Goal: Task Accomplishment & Management: Complete application form

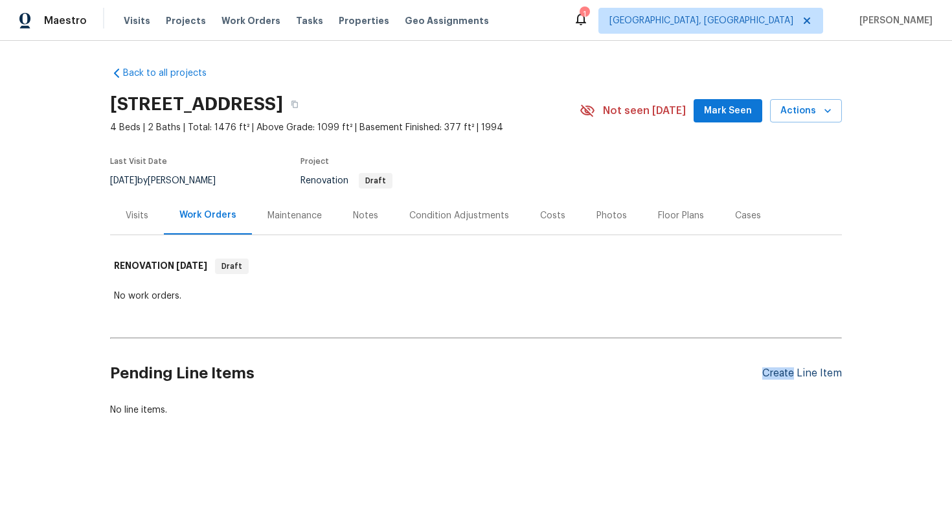
click at [779, 371] on div "Create Line Item" at bounding box center [802, 373] width 80 height 12
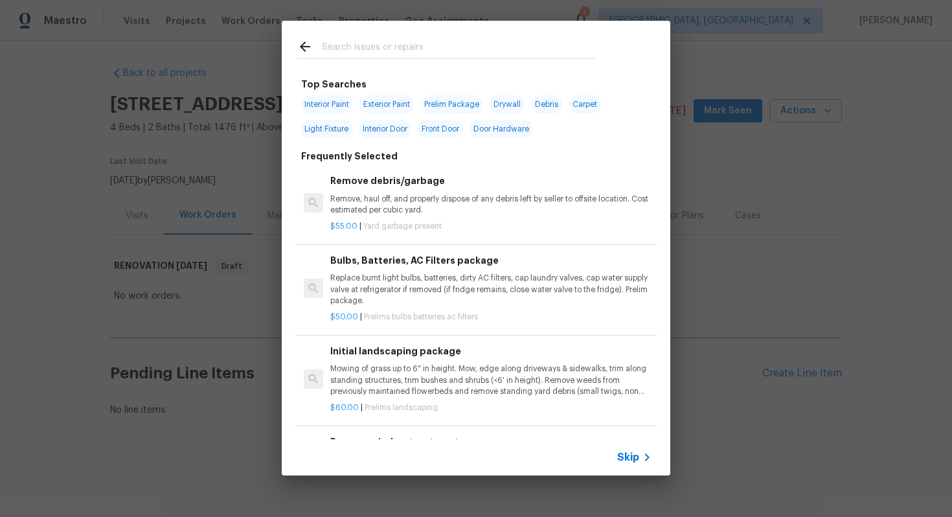
click at [630, 460] on span "Skip" at bounding box center [628, 457] width 22 height 13
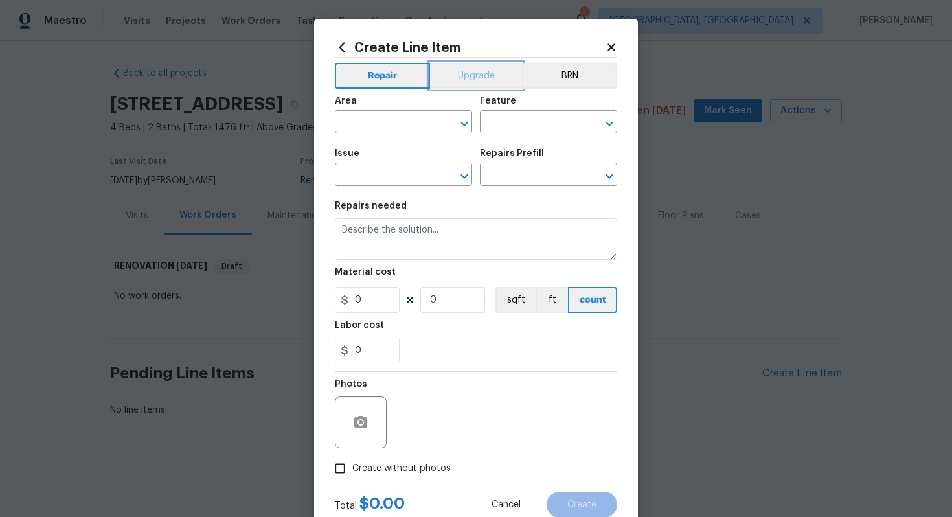
click at [453, 82] on button "Upgrade" at bounding box center [476, 76] width 93 height 26
click at [370, 128] on input "text" at bounding box center [385, 123] width 101 height 20
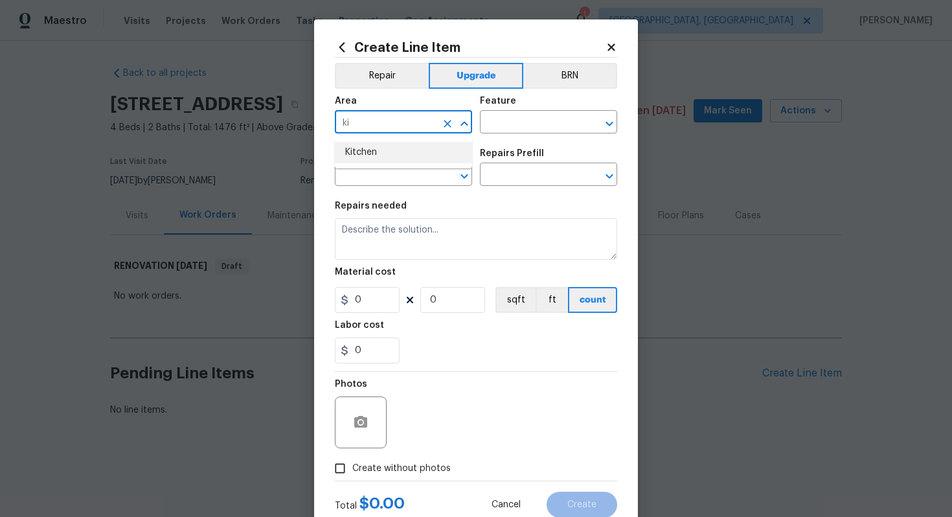
click at [355, 167] on ul "Kitchen" at bounding box center [403, 153] width 137 height 32
click at [355, 161] on li "Kitchen" at bounding box center [403, 152] width 137 height 21
type input "Kitchen"
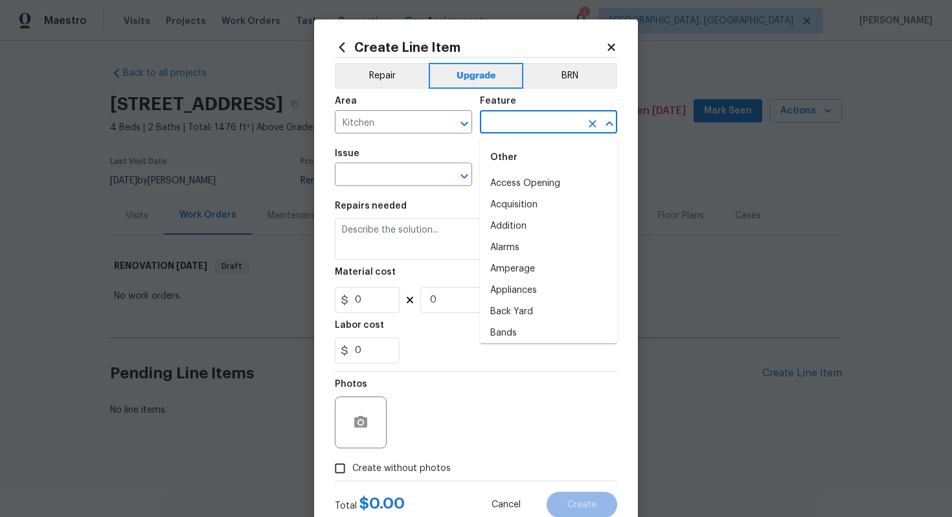
click at [518, 128] on input "text" at bounding box center [530, 123] width 101 height 20
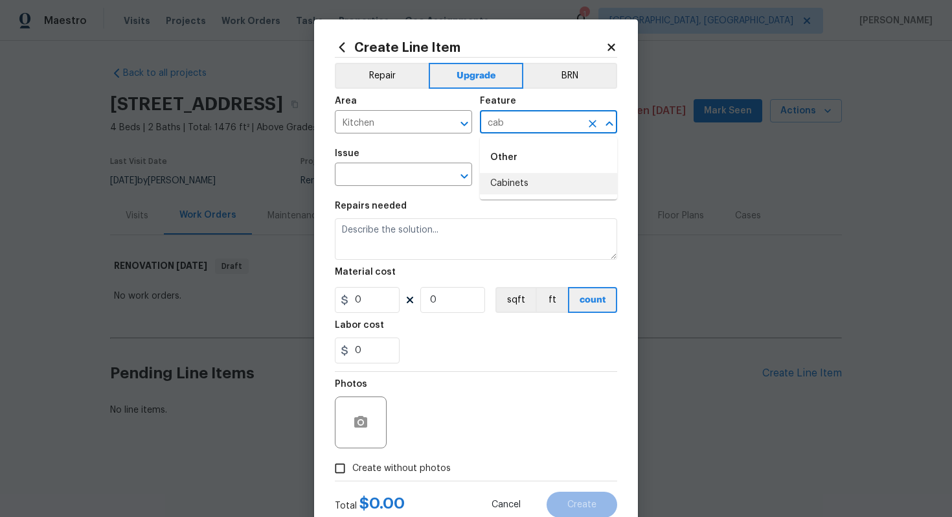
click at [517, 175] on li "Cabinets" at bounding box center [548, 183] width 137 height 21
type input "Cabinets"
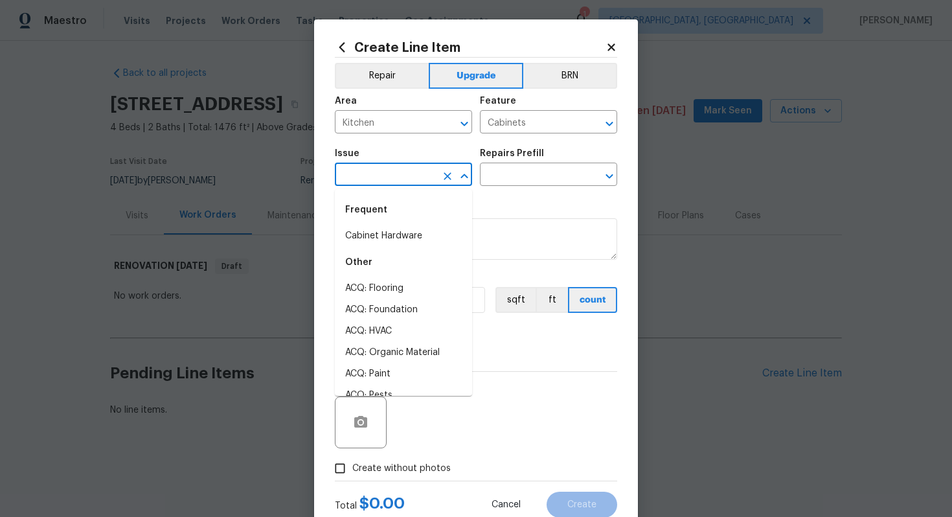
click at [416, 166] on input "text" at bounding box center [385, 176] width 101 height 20
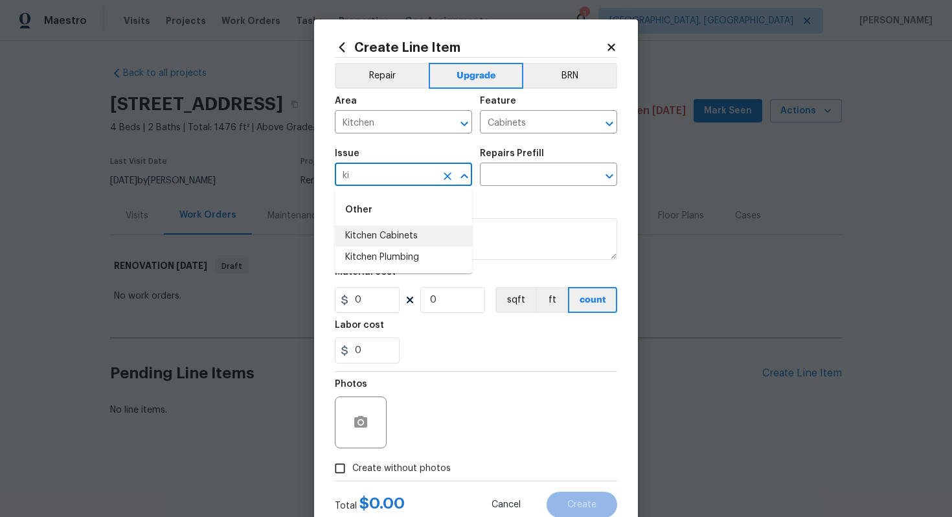
click at [398, 240] on li "Kitchen Cabinets" at bounding box center [403, 235] width 137 height 21
type input "Kitchen Cabinets"
click at [491, 176] on input "text" at bounding box center [530, 176] width 101 height 20
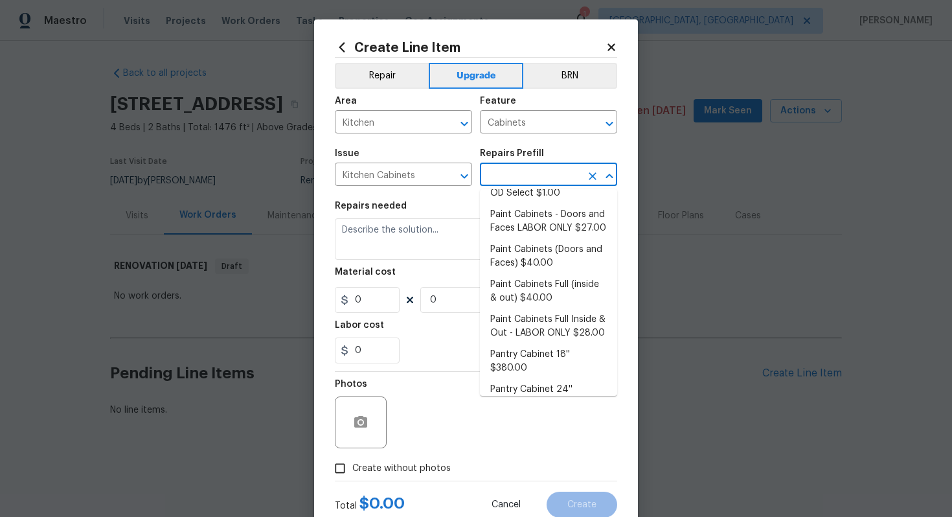
scroll to position [197, 0]
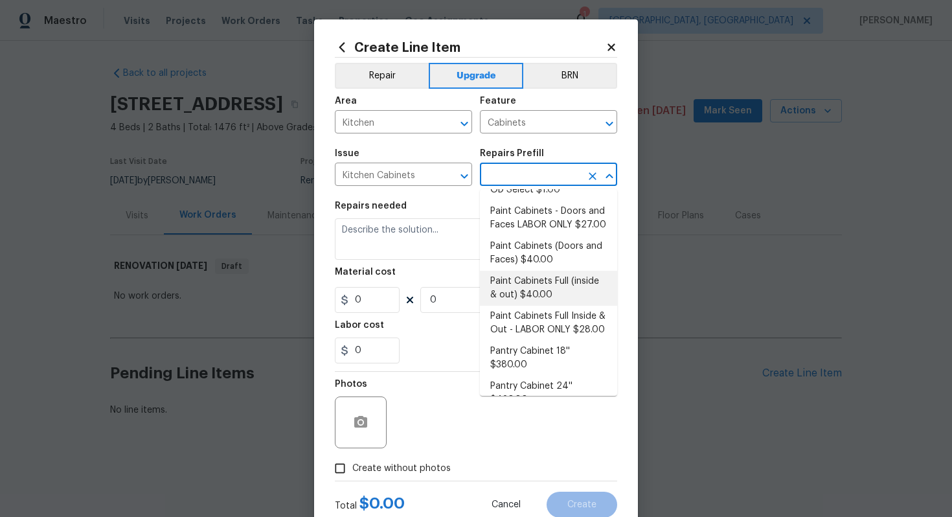
click at [541, 282] on li "Paint Cabinets Full (inside & out) $40.00" at bounding box center [548, 288] width 137 height 35
type input "Paint Cabinets Full (inside & out) $40.00"
type textarea "Prep, sand, mask and apply 2 coats of paint to the kitchen cabinet doors, inter…"
type input "40"
type input "1"
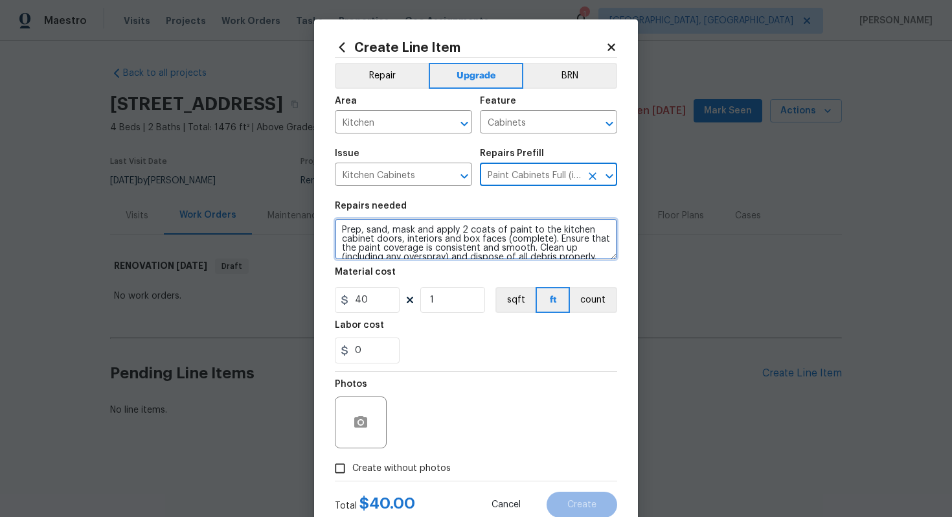
click at [338, 224] on textarea "Prep, sand, mask and apply 2 coats of paint to the kitchen cabinet doors, inter…" at bounding box center [476, 238] width 282 height 41
type textarea "#sala - Prep, sand, mask and apply 2 coats of paint to the kitchen cabinet door…"
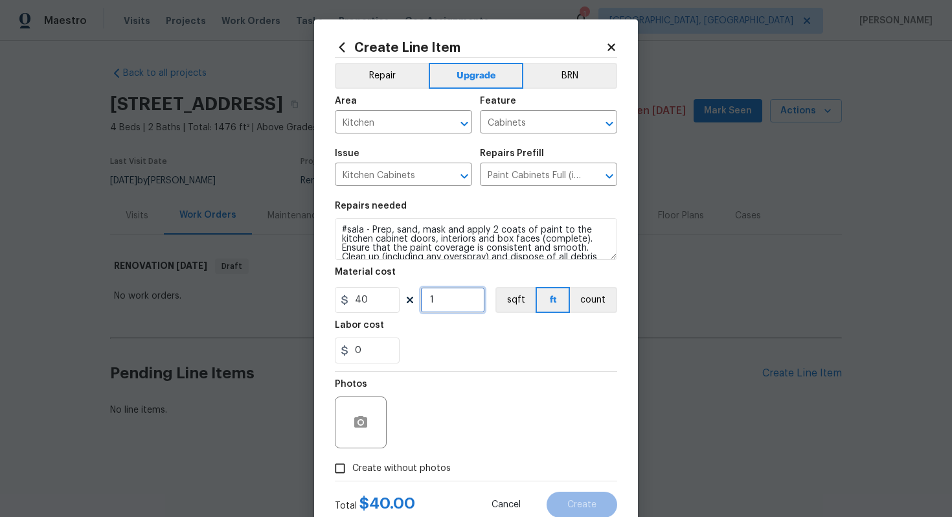
click at [454, 306] on input "1" at bounding box center [452, 300] width 65 height 26
type input "60"
click at [408, 471] on span "Create without photos" at bounding box center [401, 469] width 98 height 14
click at [352, 471] on input "Create without photos" at bounding box center [340, 468] width 25 height 25
checkbox input "true"
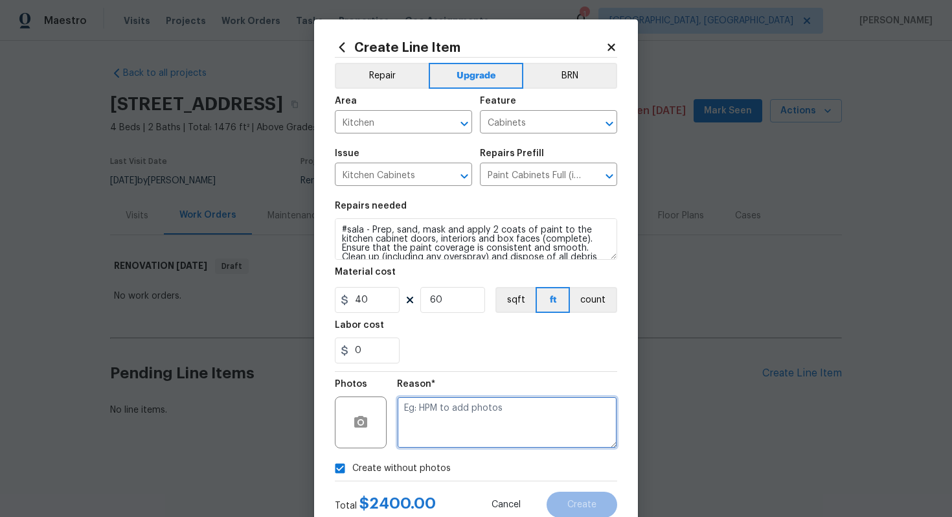
click at [429, 438] on textarea at bounding box center [507, 422] width 220 height 52
type textarea "n/a"
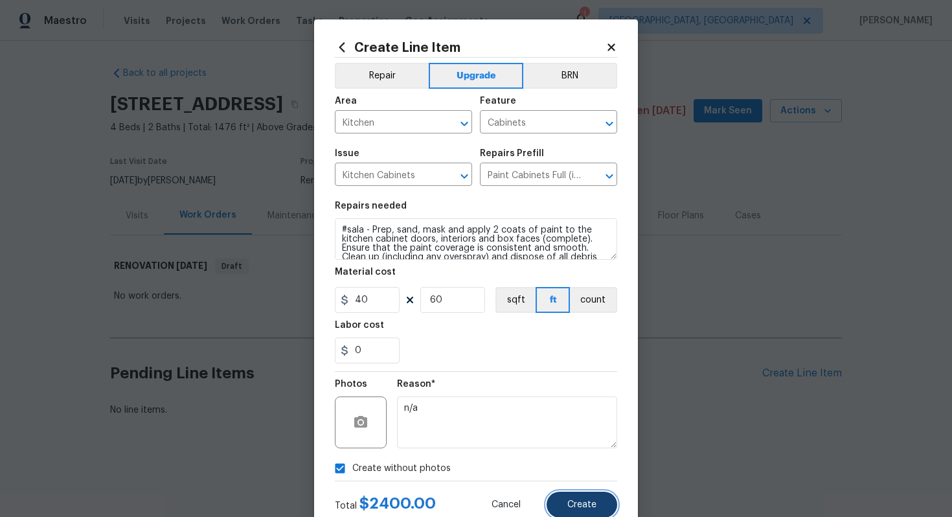
click at [583, 504] on span "Create" at bounding box center [581, 505] width 29 height 10
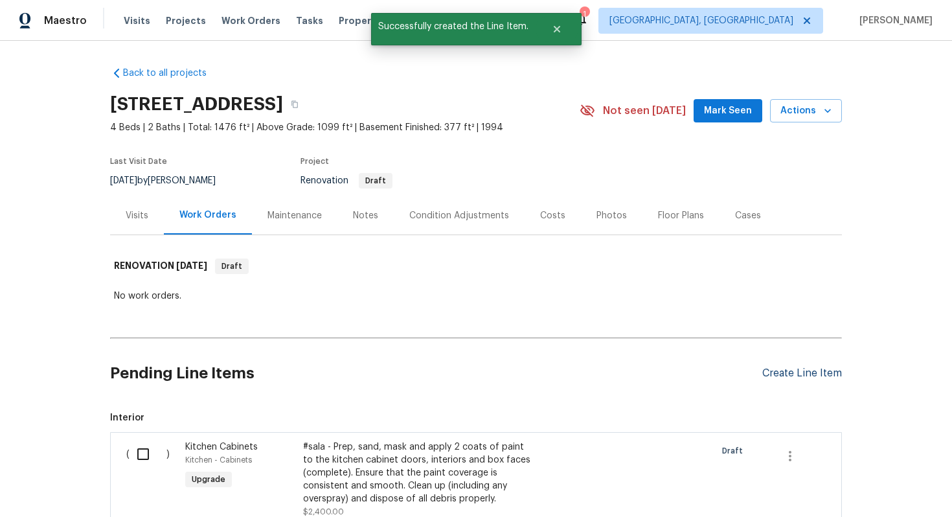
click at [825, 367] on div "Create Line Item" at bounding box center [802, 373] width 80 height 12
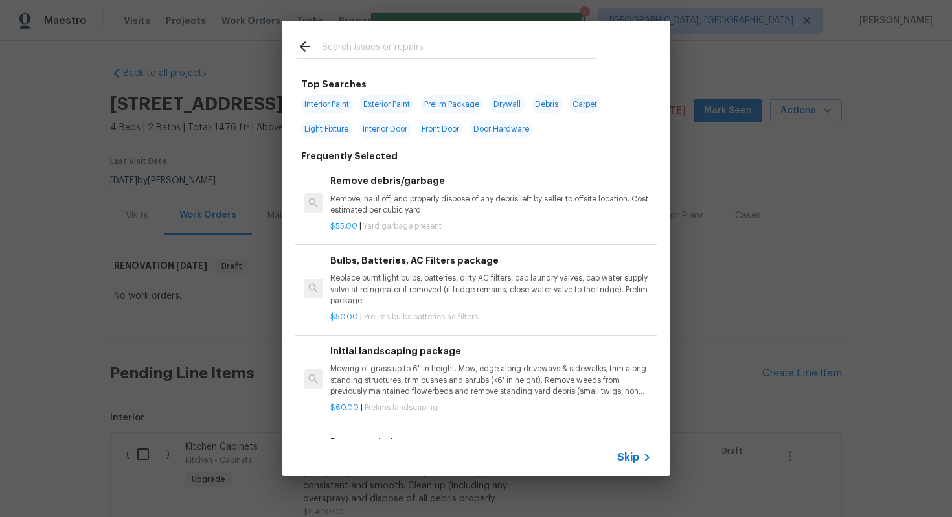
click at [638, 451] on span "Skip" at bounding box center [628, 457] width 22 height 13
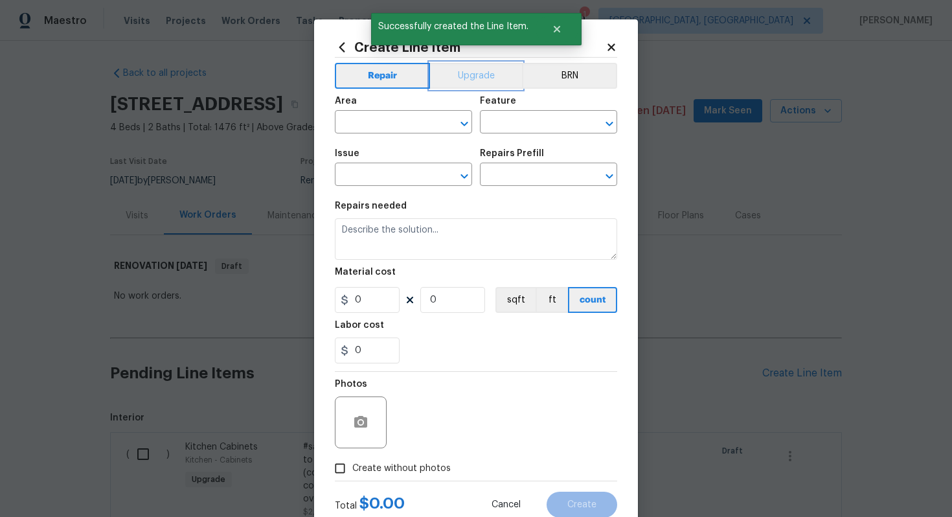
click at [464, 85] on button "Upgrade" at bounding box center [476, 76] width 93 height 26
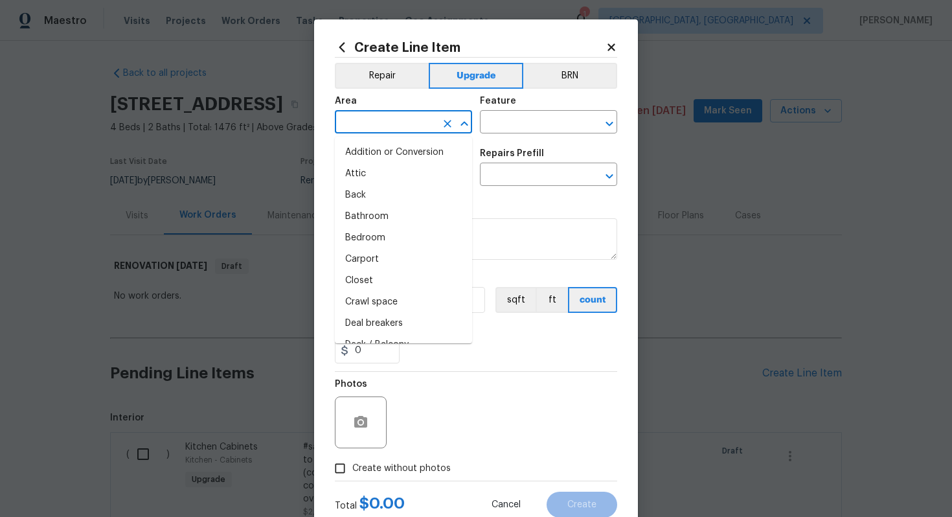
click at [377, 129] on input "text" at bounding box center [385, 123] width 101 height 20
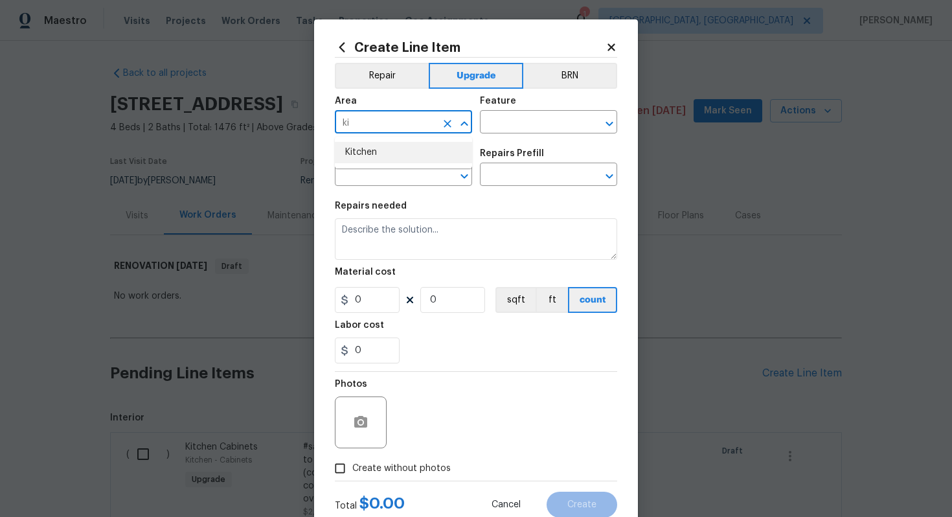
click at [382, 151] on li "Kitchen" at bounding box center [403, 152] width 137 height 21
type input "Kitchen"
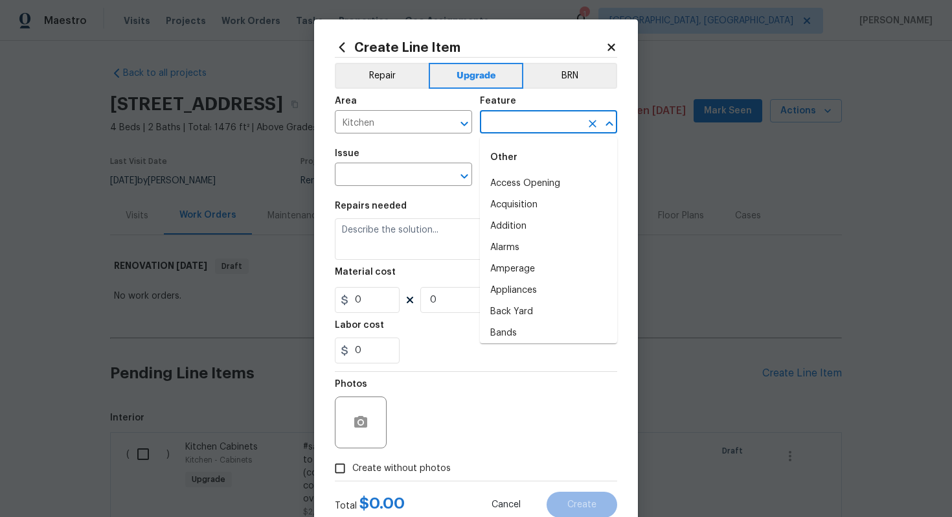
click at [546, 115] on input "text" at bounding box center [530, 123] width 101 height 20
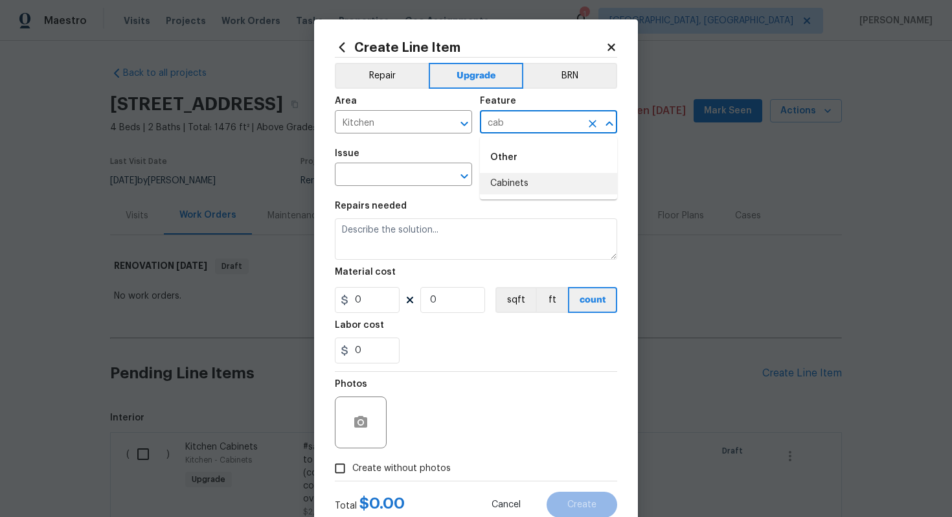
click at [521, 187] on li "Cabinets" at bounding box center [548, 183] width 137 height 21
type input "Cabinets"
click at [409, 174] on input "text" at bounding box center [385, 176] width 101 height 20
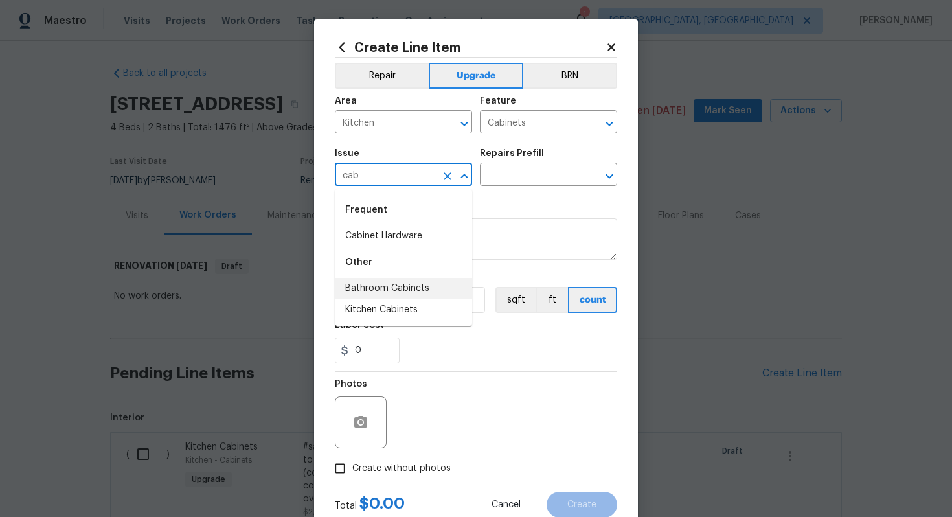
click at [385, 241] on li "Cabinet Hardware" at bounding box center [403, 235] width 137 height 21
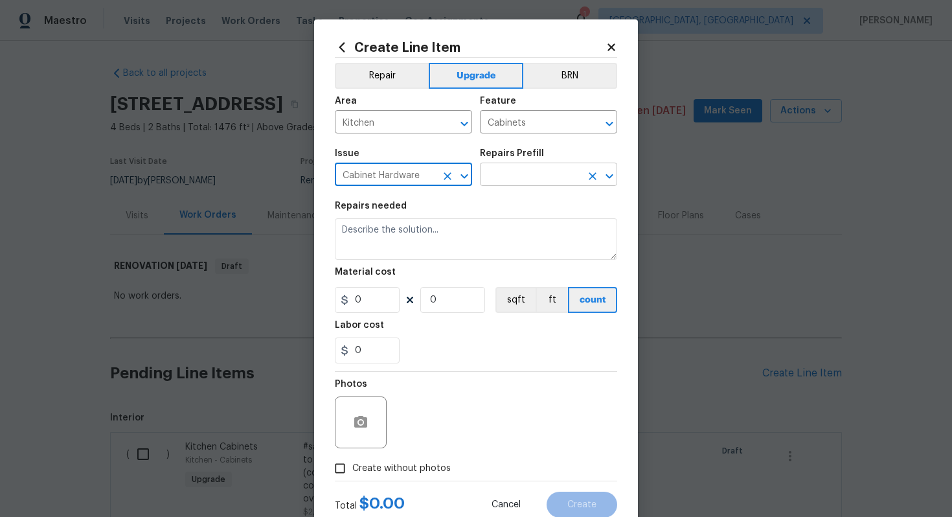
type input "Cabinet Hardware"
click at [526, 175] on input "text" at bounding box center [530, 176] width 101 height 20
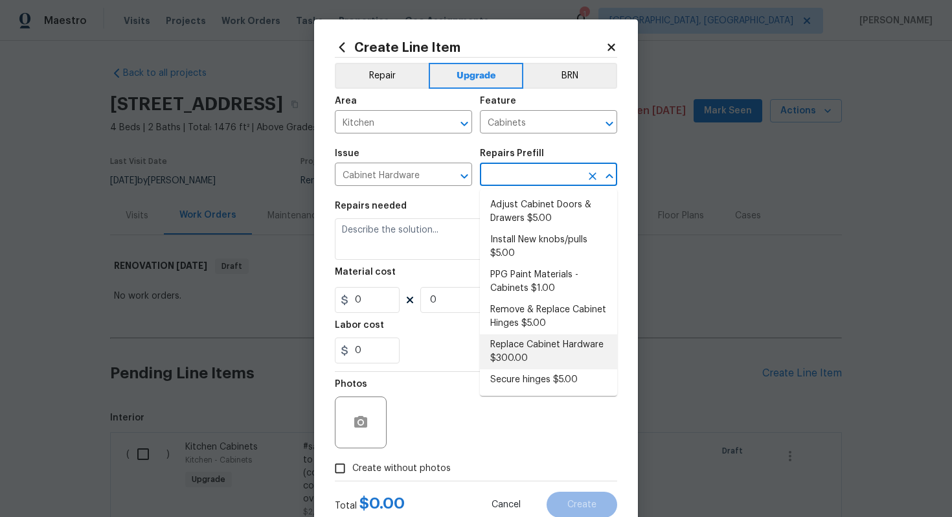
click at [532, 347] on li "Replace Cabinet Hardware $300.00" at bounding box center [548, 351] width 137 height 35
type input "Replace Cabinet Hardware $300.00"
type textarea "Replace cabinet hardware with new hinges and pulls. HPM to provide specs"
type input "300"
type input "1"
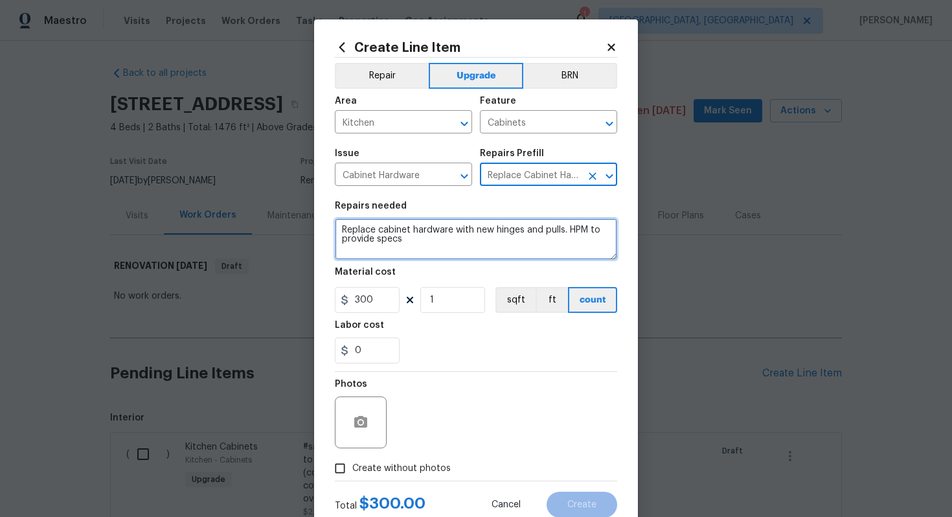
click at [342, 231] on textarea "Replace cabinet hardware with new hinges and pulls. HPM to provide specs" at bounding box center [476, 238] width 282 height 41
type textarea "#sala - Replace cabinet hardware with new hinges and pulls. HPM to provide specs"
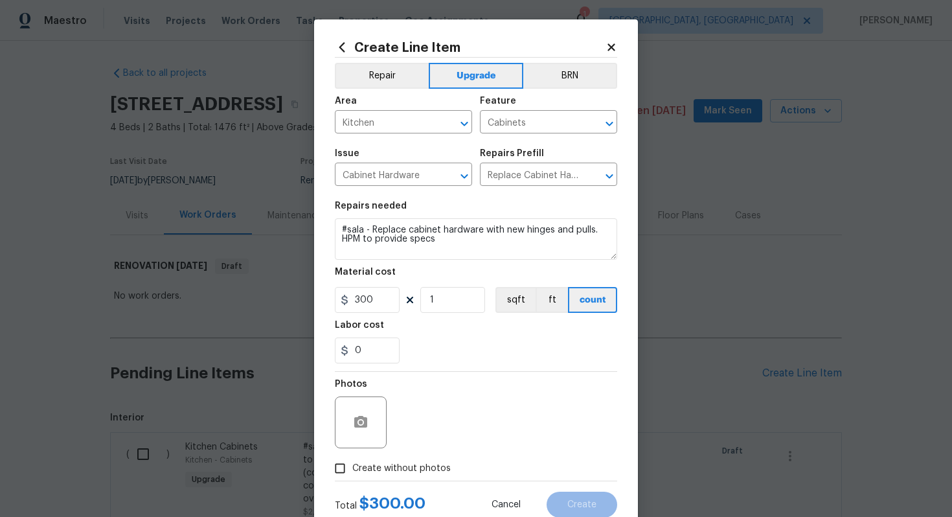
click at [434, 471] on span "Create without photos" at bounding box center [401, 469] width 98 height 14
click at [352, 471] on input "Create without photos" at bounding box center [340, 468] width 25 height 25
checkbox input "true"
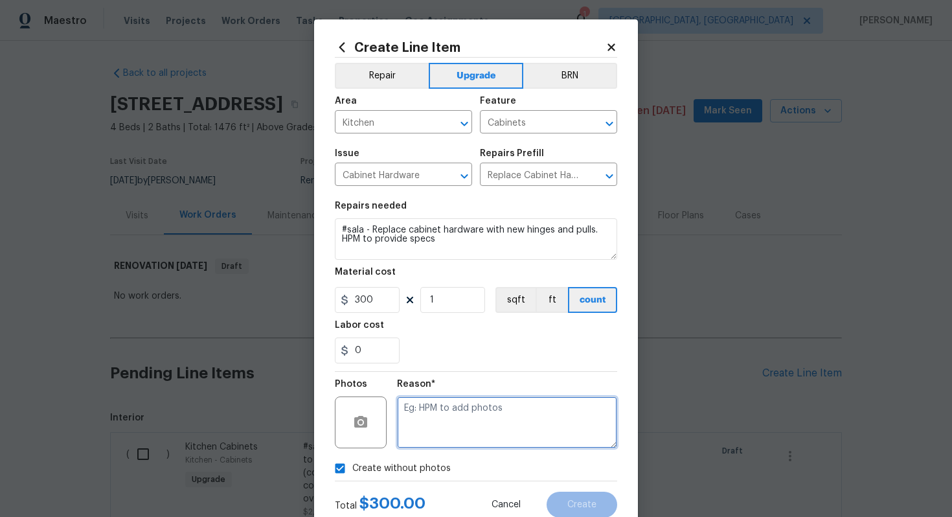
click at [449, 440] on textarea at bounding box center [507, 422] width 220 height 52
type textarea "n/a"
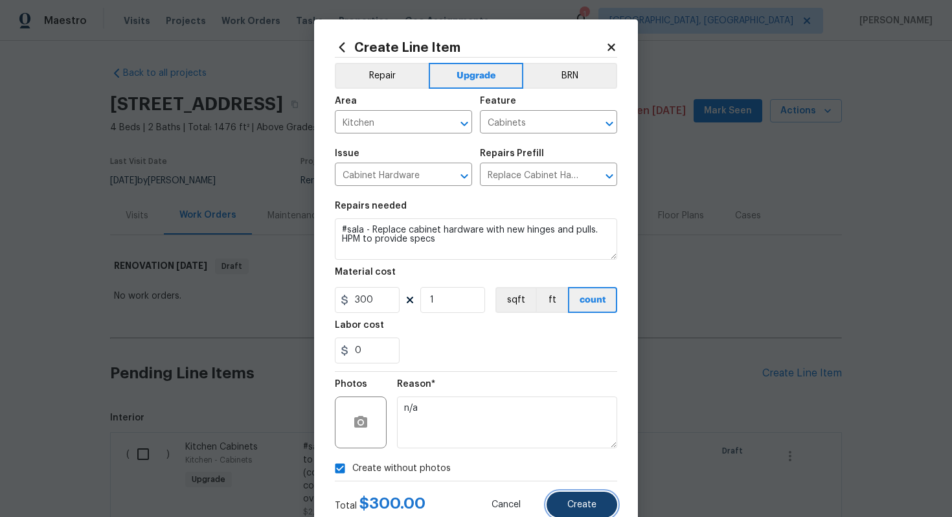
click at [576, 512] on button "Create" at bounding box center [581, 504] width 71 height 26
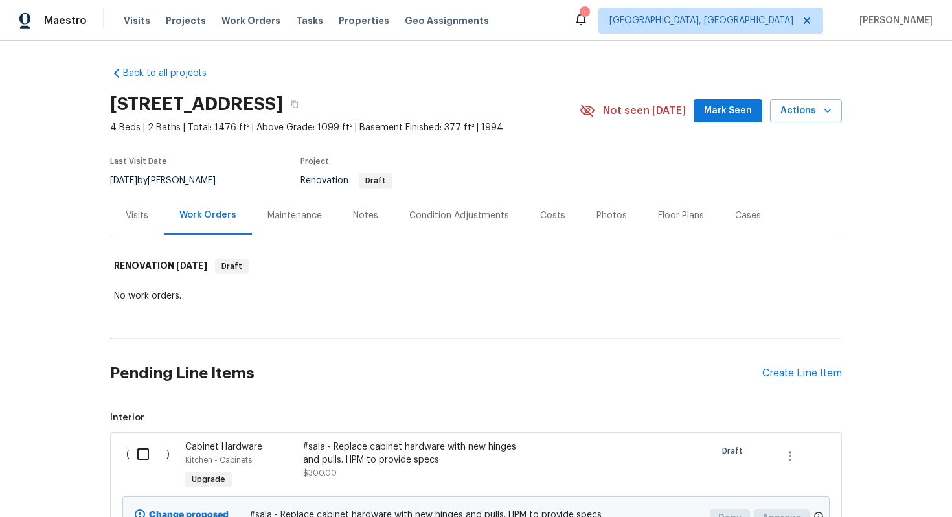
click at [800, 381] on div "Pending Line Items Create Line Item" at bounding box center [476, 373] width 732 height 60
click at [790, 376] on div "Create Line Item" at bounding box center [802, 373] width 80 height 12
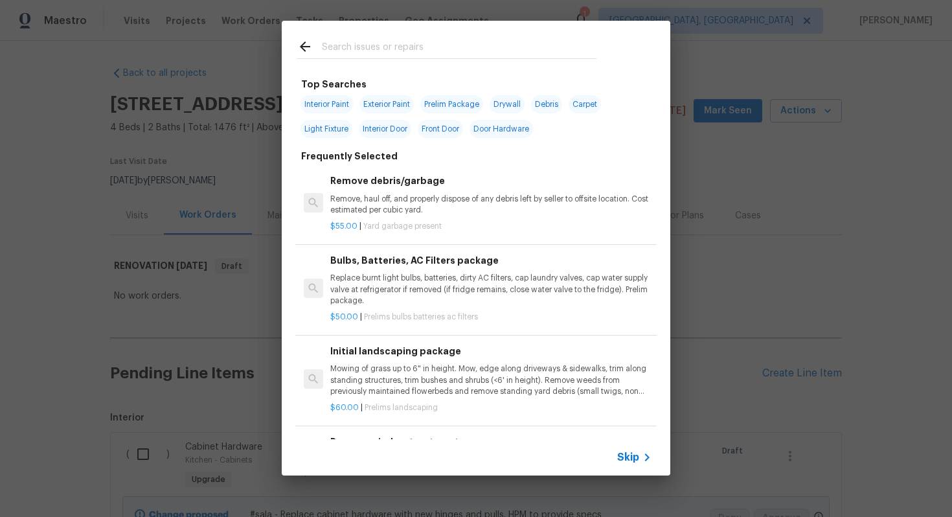
click at [630, 466] on div "Skip" at bounding box center [476, 457] width 388 height 36
click at [630, 464] on div "Skip" at bounding box center [636, 457] width 38 height 16
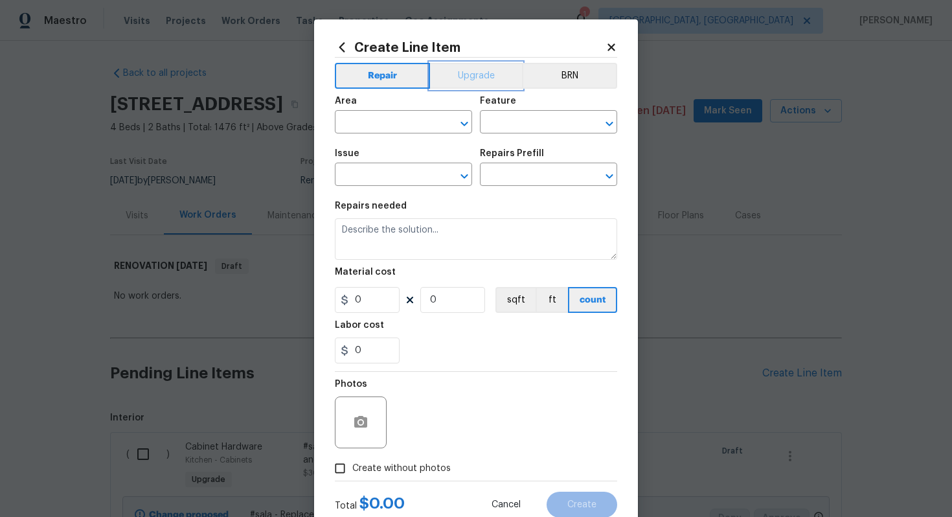
click at [476, 79] on button "Upgrade" at bounding box center [476, 76] width 93 height 26
click at [388, 129] on input "text" at bounding box center [385, 123] width 101 height 20
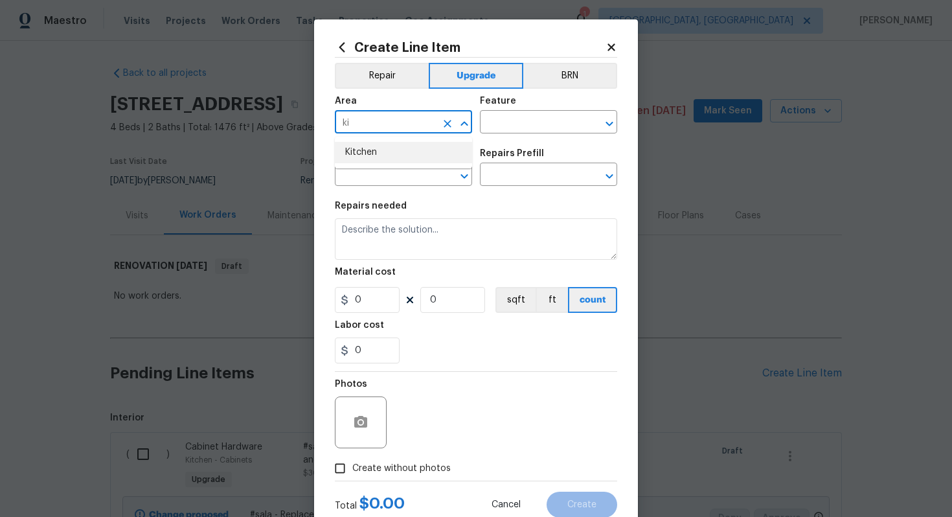
click at [404, 159] on li "Kitchen" at bounding box center [403, 152] width 137 height 21
type input "Kitchen"
click at [522, 110] on div "Feature" at bounding box center [548, 104] width 137 height 17
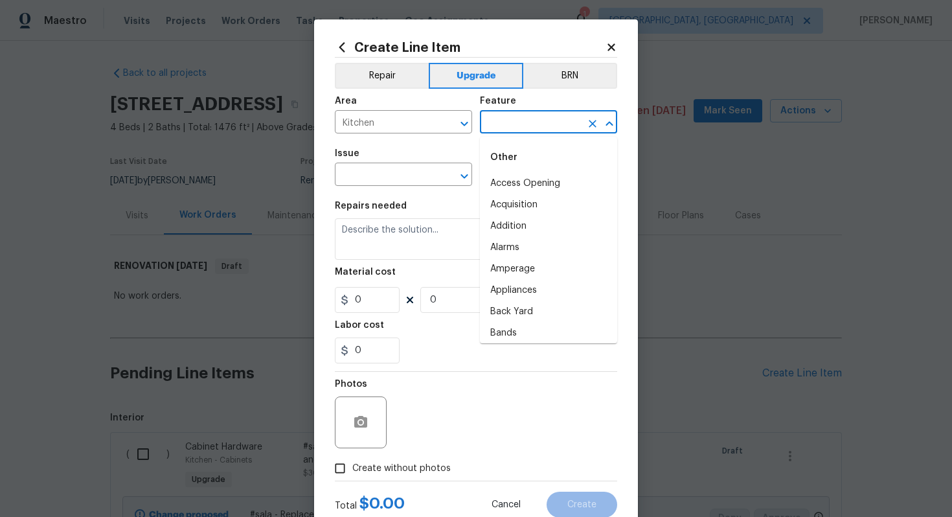
click at [519, 119] on input "text" at bounding box center [530, 123] width 101 height 20
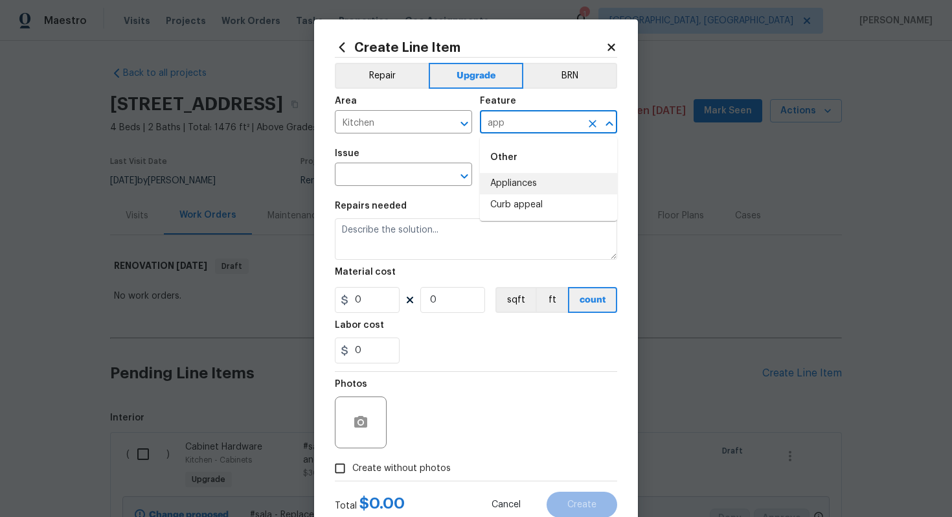
click at [521, 178] on li "Appliances" at bounding box center [548, 183] width 137 height 21
type input "Appliances"
click at [424, 178] on input "text" at bounding box center [385, 176] width 101 height 20
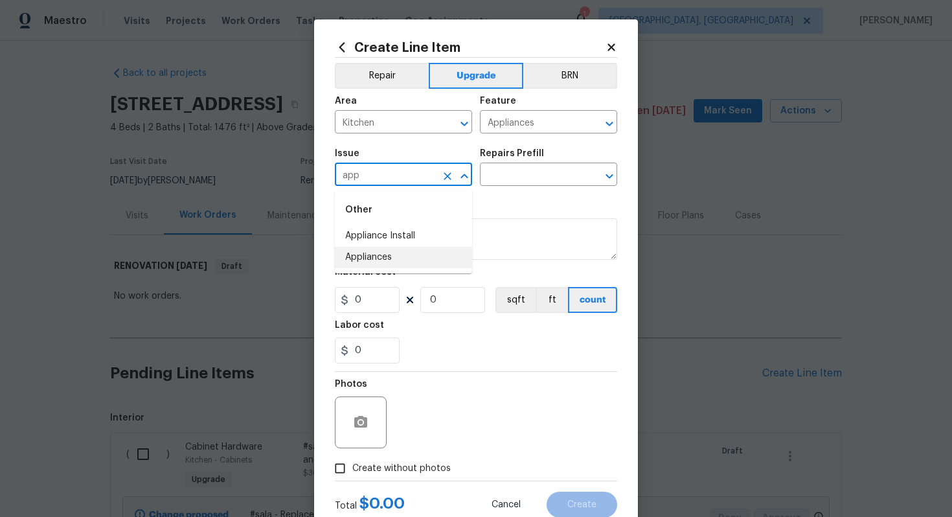
click at [421, 254] on li "Appliances" at bounding box center [403, 257] width 137 height 21
type input "Appliances"
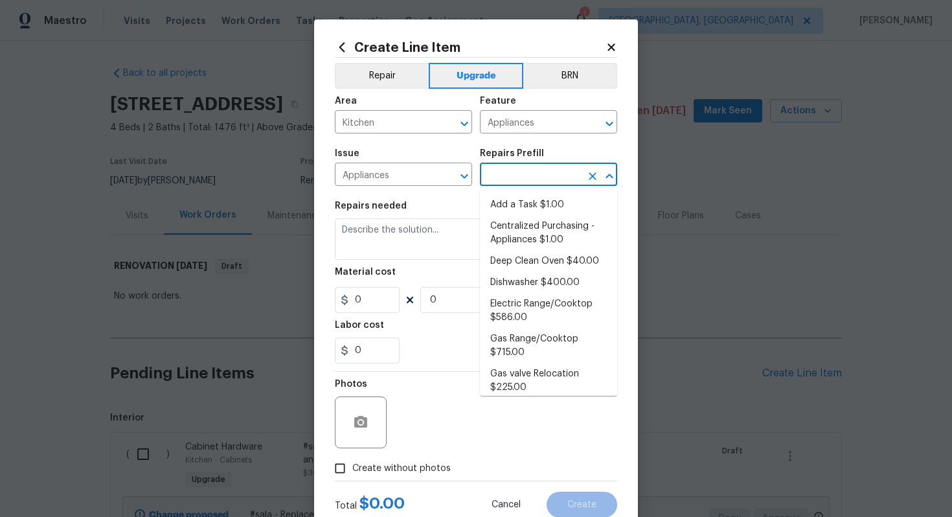
click at [502, 185] on input "text" at bounding box center [530, 176] width 101 height 20
click at [502, 197] on li "Add a Task $1.00" at bounding box center [548, 204] width 137 height 21
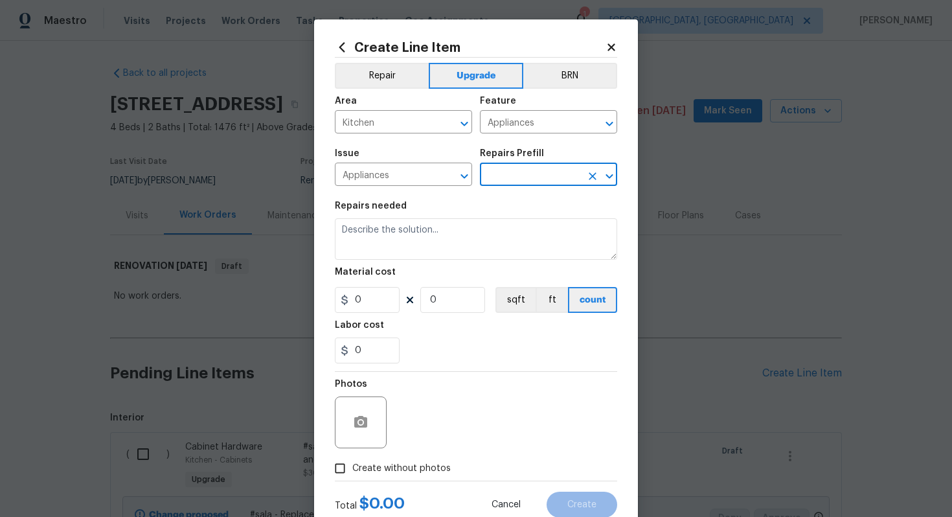
type input "Add a Task $1.00"
type textarea "HPM to detail"
type input "1"
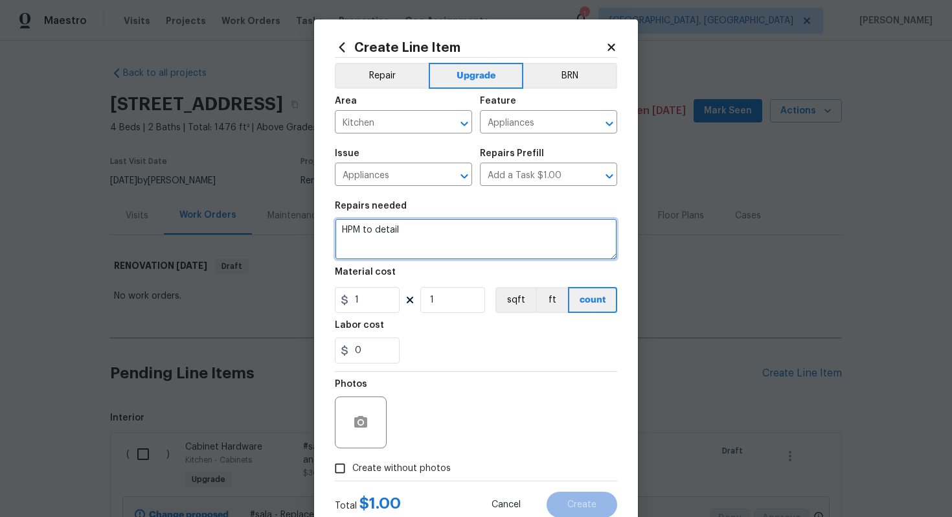
click at [442, 245] on textarea "HPM to detail" at bounding box center [476, 238] width 282 height 41
type textarea "#sala -"
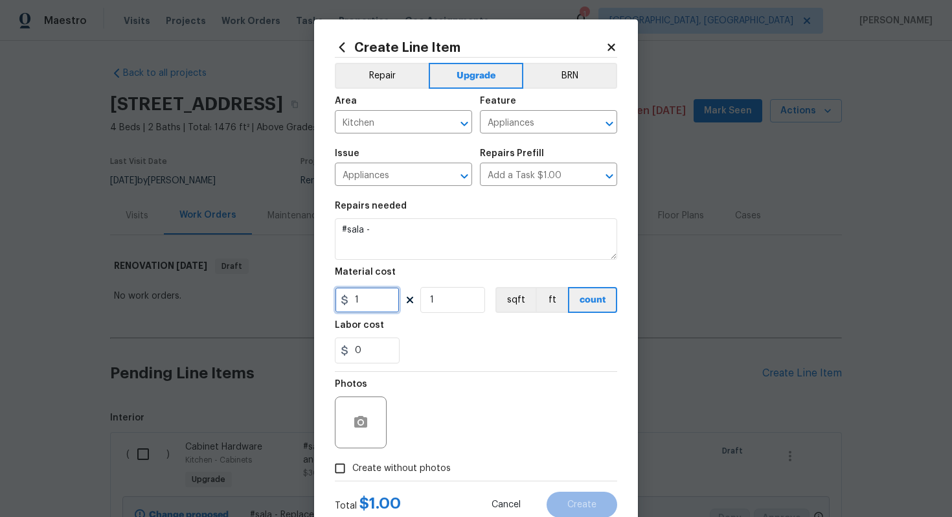
click at [377, 310] on input "1" at bounding box center [367, 300] width 65 height 26
type input "1500"
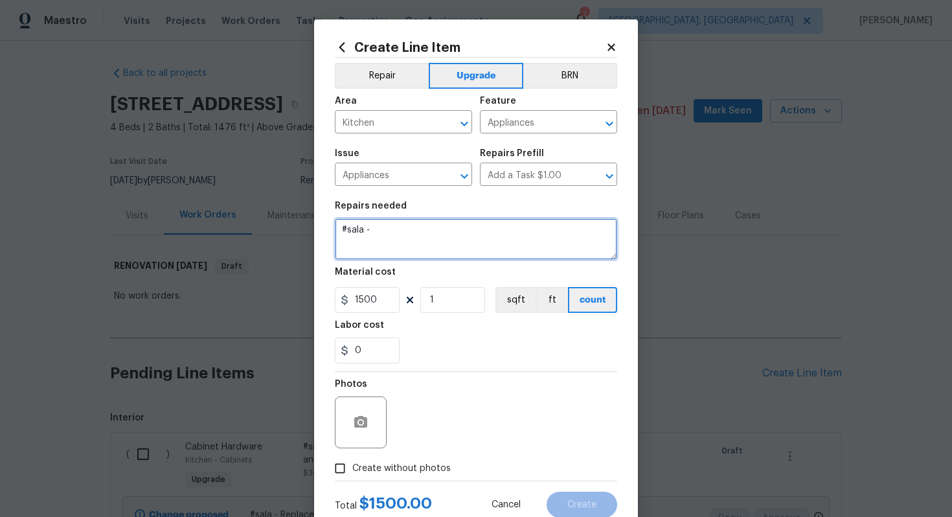
click at [414, 231] on textarea "#sala -" at bounding box center [476, 238] width 282 height 41
paste textarea "New range and venthood"
type textarea "#sala - New range and venthood"
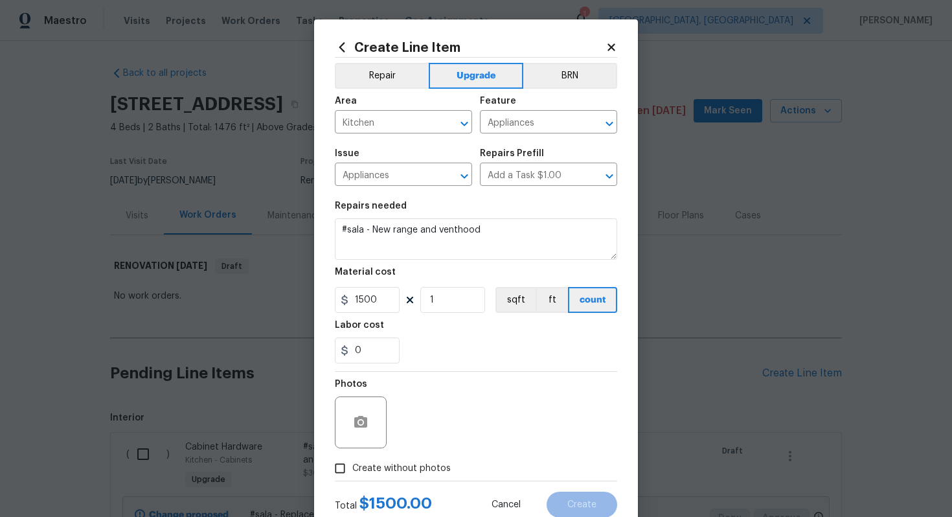
click at [374, 462] on span "Create without photos" at bounding box center [401, 469] width 98 height 14
click at [352, 462] on input "Create without photos" at bounding box center [340, 468] width 25 height 25
checkbox input "true"
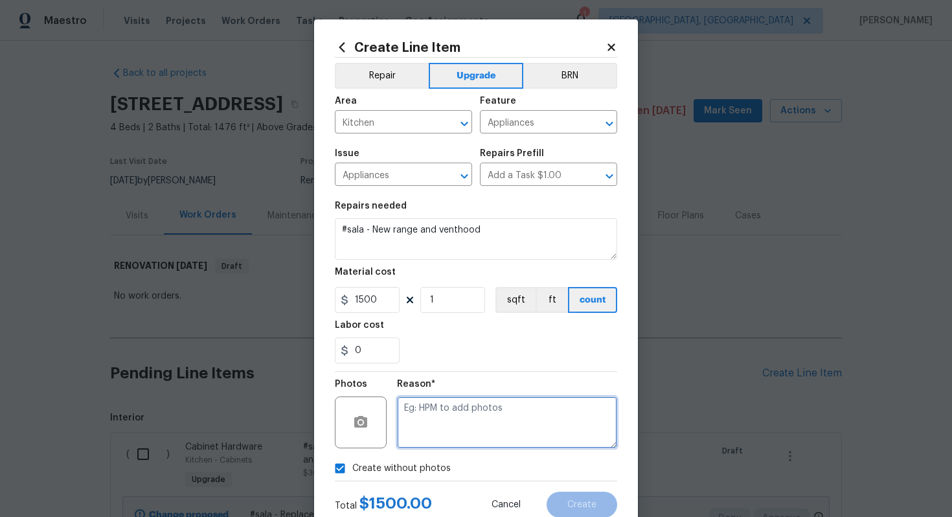
click at [473, 426] on textarea at bounding box center [507, 422] width 220 height 52
type textarea "n/a"
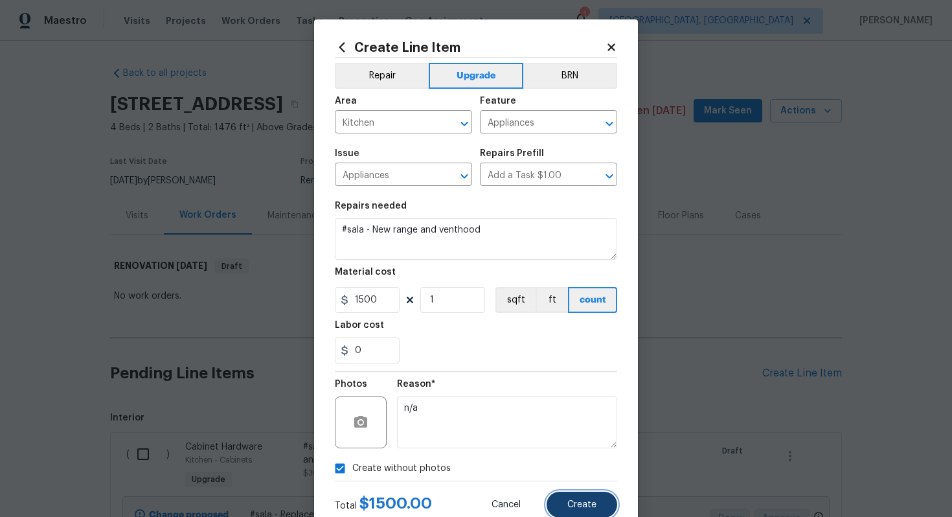
click at [588, 502] on span "Create" at bounding box center [581, 505] width 29 height 10
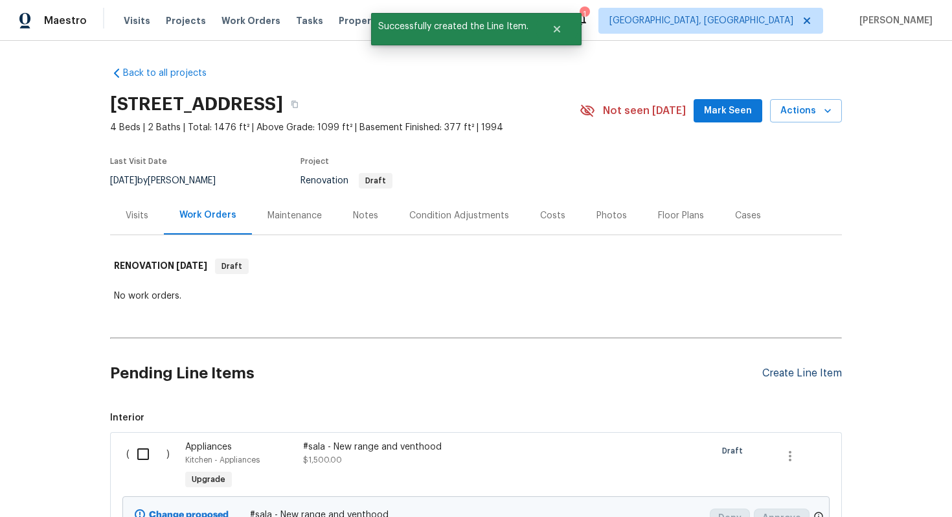
click at [800, 379] on div "Create Line Item" at bounding box center [802, 373] width 80 height 12
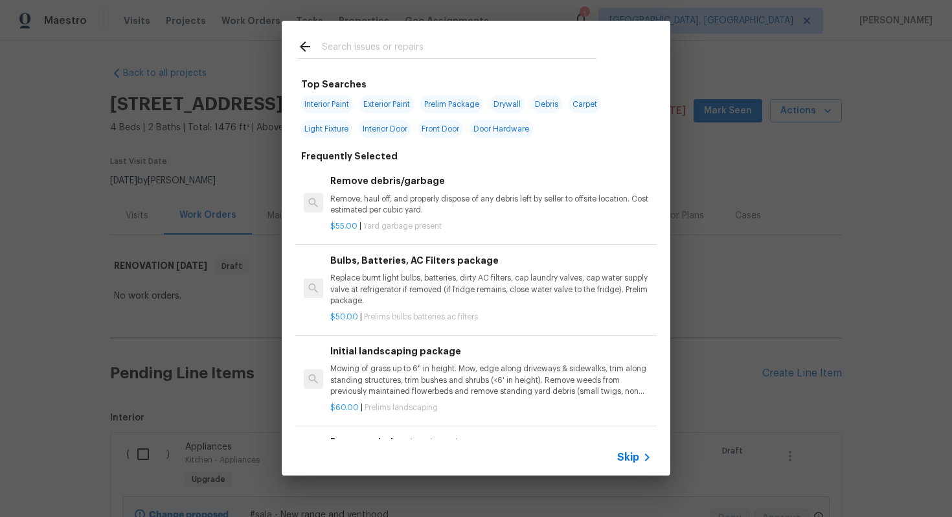
click at [630, 452] on span "Skip" at bounding box center [628, 457] width 22 height 13
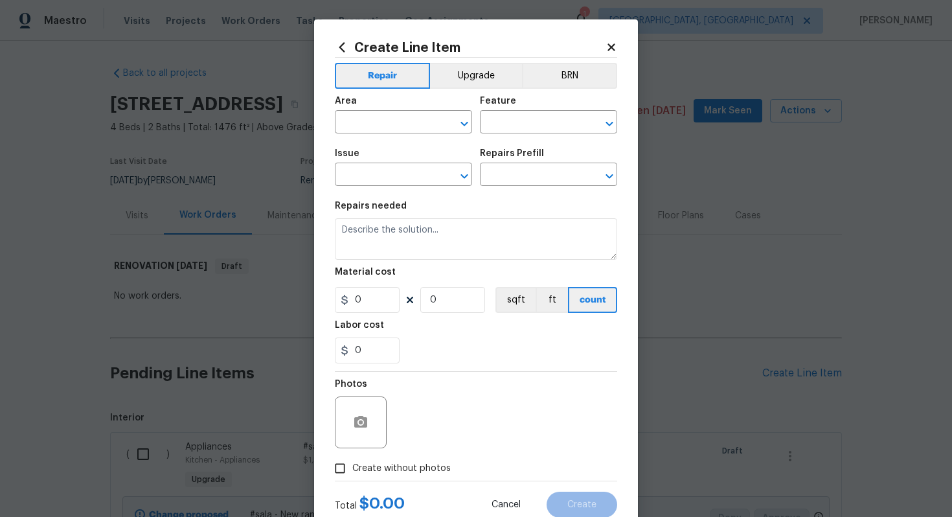
click at [473, 92] on div "Area ​ Feature ​" at bounding box center [476, 115] width 282 height 52
click at [470, 87] on button "Upgrade" at bounding box center [476, 76] width 93 height 26
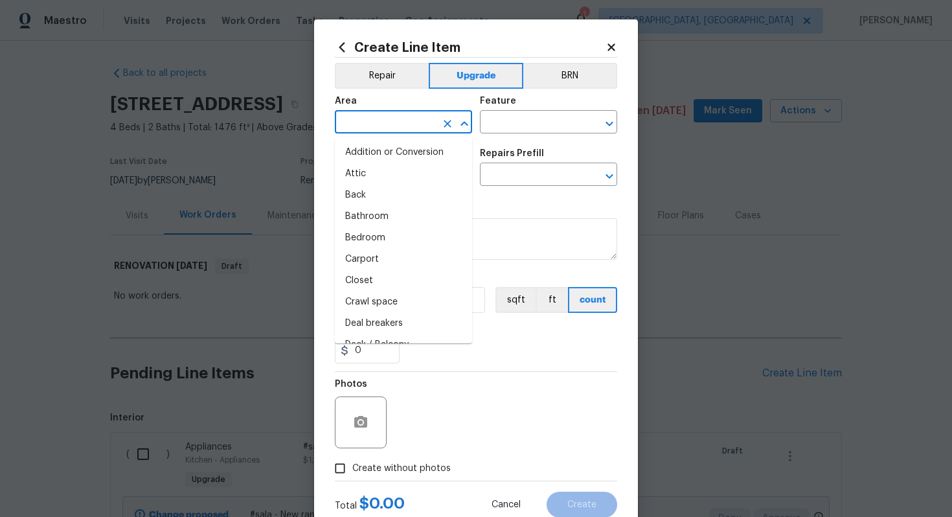
click at [393, 128] on input "text" at bounding box center [385, 123] width 101 height 20
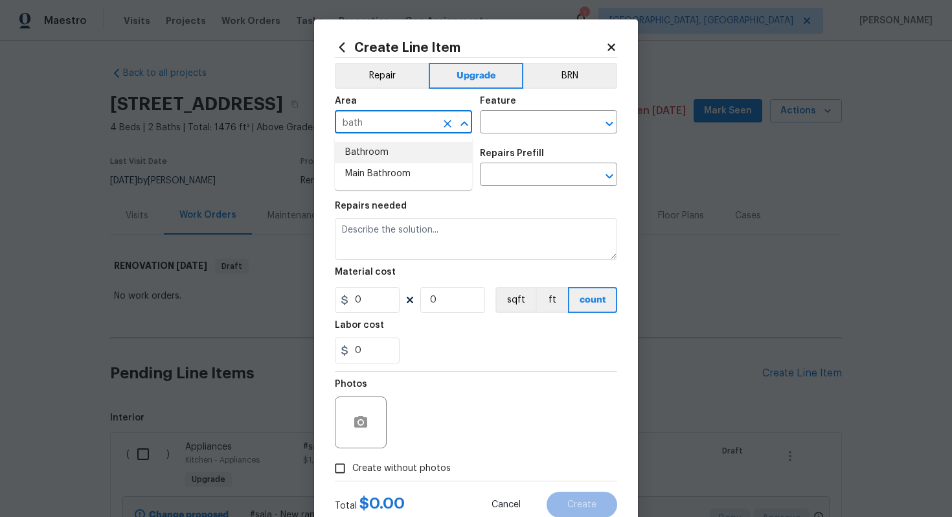
click at [390, 155] on li "Bathroom" at bounding box center [403, 152] width 137 height 21
type input "Bathroom"
click at [517, 122] on input "text" at bounding box center [530, 123] width 101 height 20
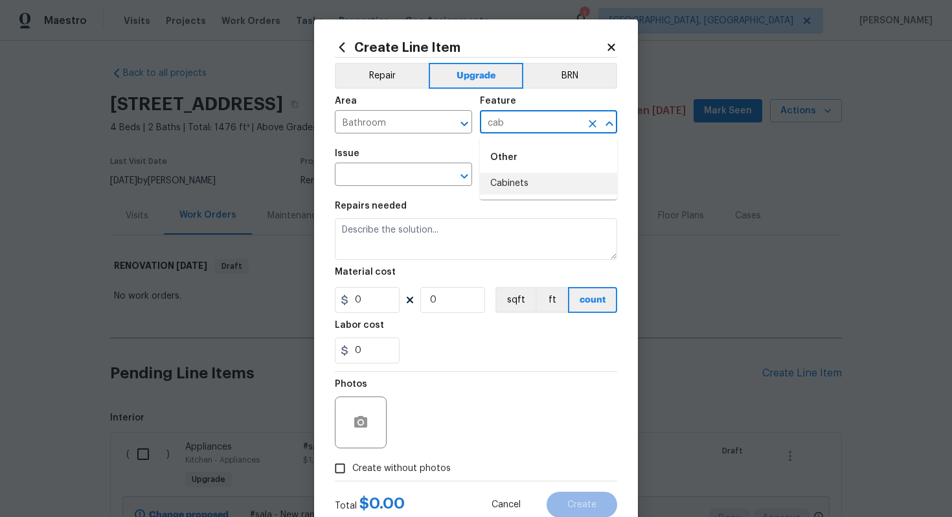
click at [503, 198] on ul "Other Cabinets" at bounding box center [548, 168] width 137 height 63
click at [502, 188] on li "Cabinets" at bounding box center [548, 183] width 137 height 21
type input "Cabinets"
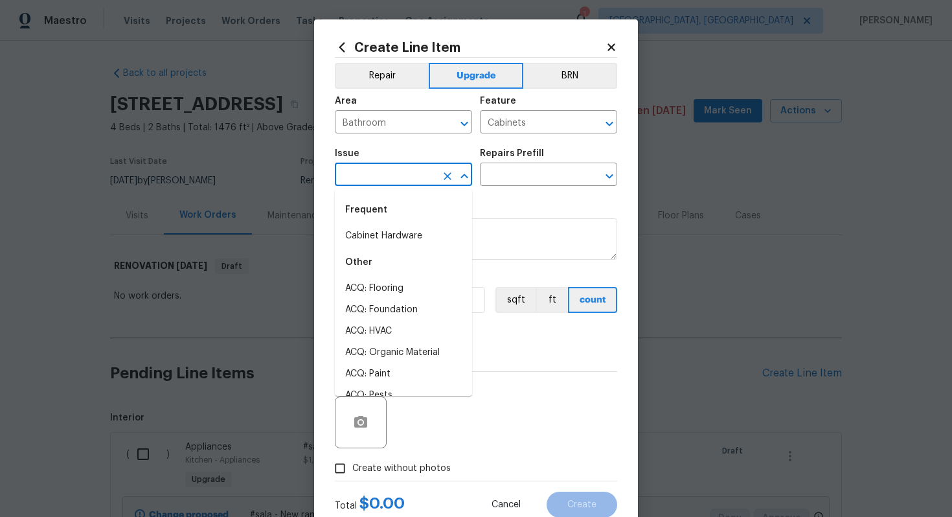
click at [390, 182] on input "text" at bounding box center [385, 176] width 101 height 20
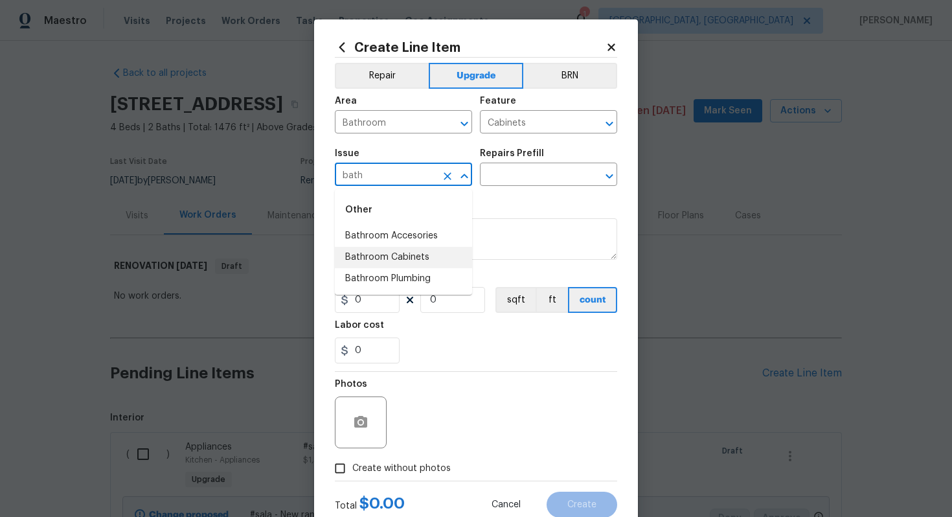
click at [414, 258] on li "Bathroom Cabinets" at bounding box center [403, 257] width 137 height 21
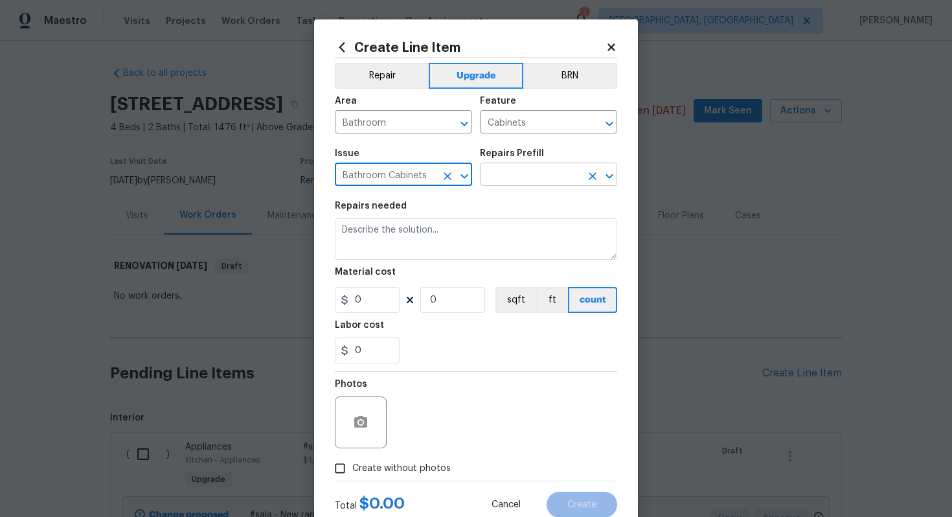
type input "Bathroom Cabinets"
click at [528, 174] on input "text" at bounding box center [530, 176] width 101 height 20
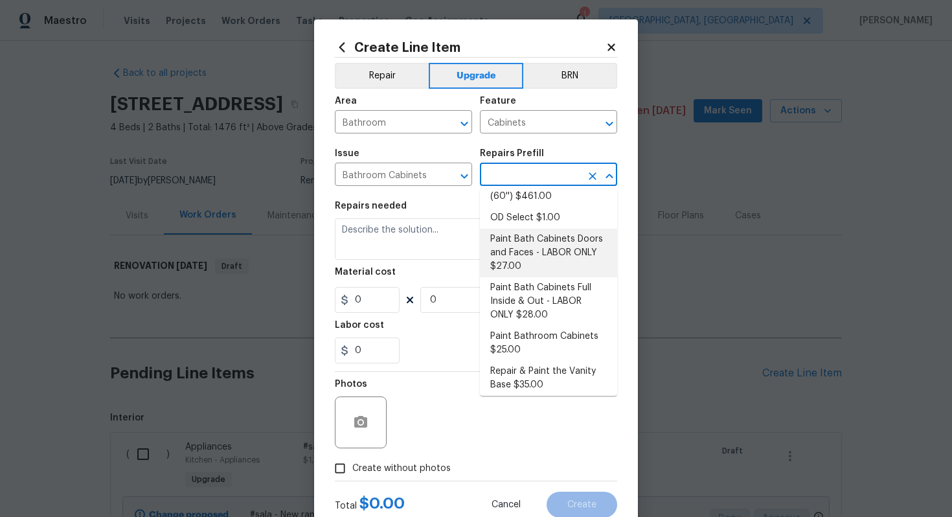
scroll to position [181, 0]
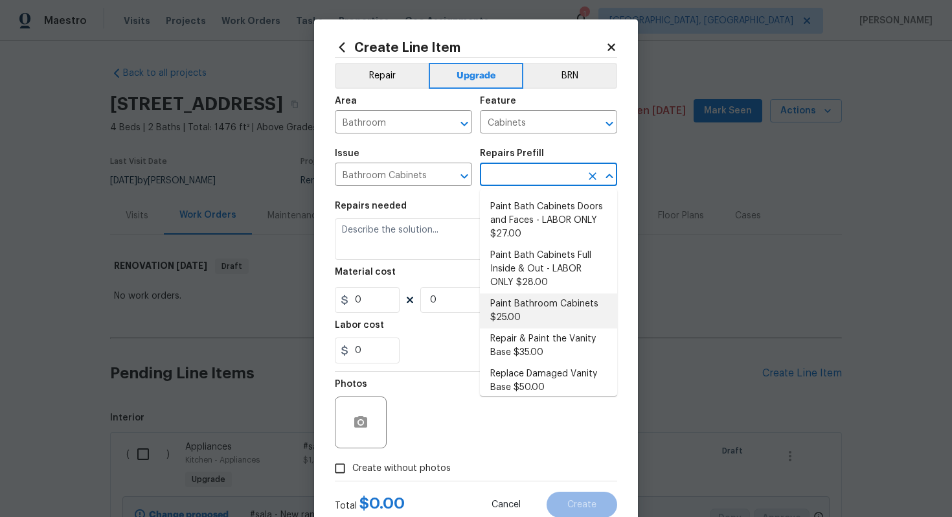
click at [526, 304] on li "Paint Bathroom Cabinets $25.00" at bounding box center [548, 310] width 137 height 35
type input "Paint Bathroom Cabinets $25.00"
type textarea "Prep, sand, mask and apply 2 coats of paint to the bathroom cabinet doors, inte…"
type input "25"
type input "1"
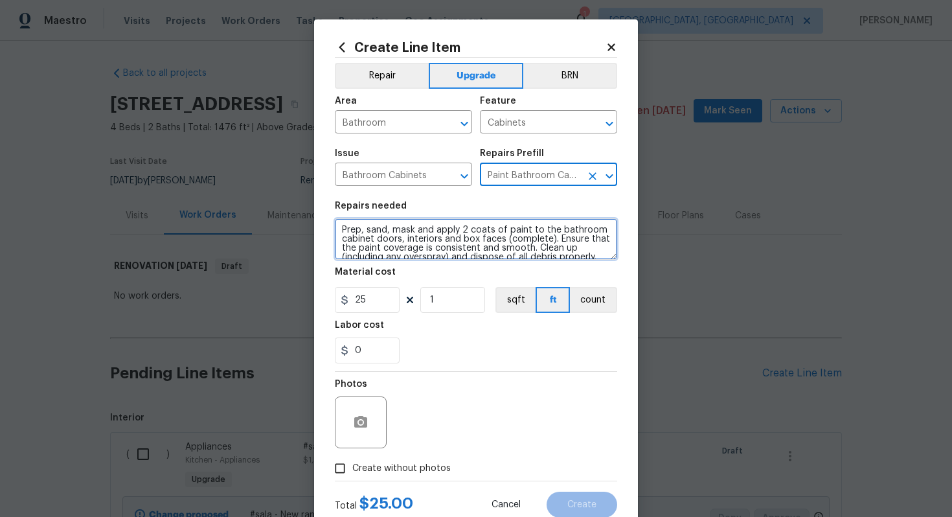
click at [335, 227] on textarea "Prep, sand, mask and apply 2 coats of paint to the bathroom cabinet doors, inte…" at bounding box center [476, 238] width 282 height 41
drag, startPoint x: 370, startPoint y: 230, endPoint x: 439, endPoint y: 234, distance: 69.4
click at [439, 234] on textarea "#sala - Both bathrooms - Prep, sand, mask and apply 2 coats of paint to the bat…" at bounding box center [476, 238] width 282 height 41
type textarea "#sala - Both bathrooms - Prep, sand, mask and apply 2 coats of paint to the bat…"
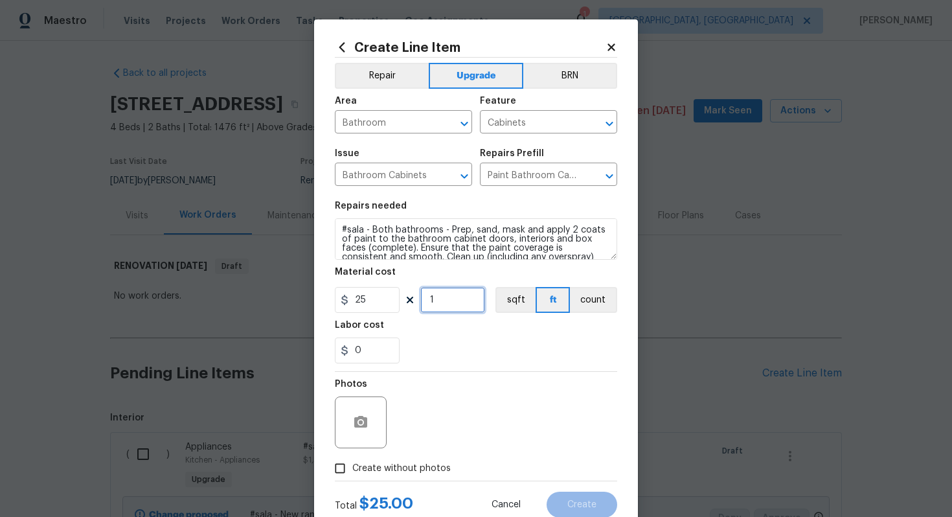
click at [445, 300] on input "1" at bounding box center [452, 300] width 65 height 26
type input "16"
click at [384, 463] on span "Create without photos" at bounding box center [401, 469] width 98 height 14
click at [352, 463] on input "Create without photos" at bounding box center [340, 468] width 25 height 25
checkbox input "true"
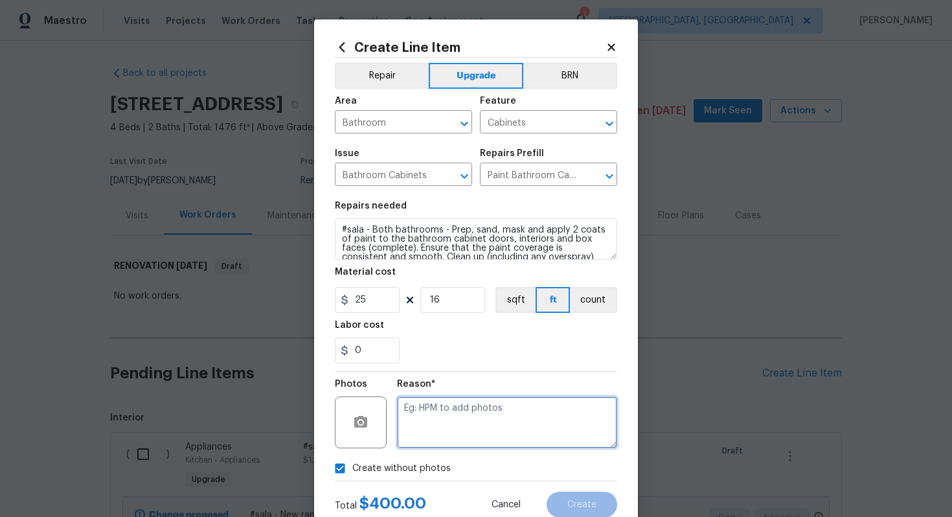
click at [448, 427] on textarea at bounding box center [507, 422] width 220 height 52
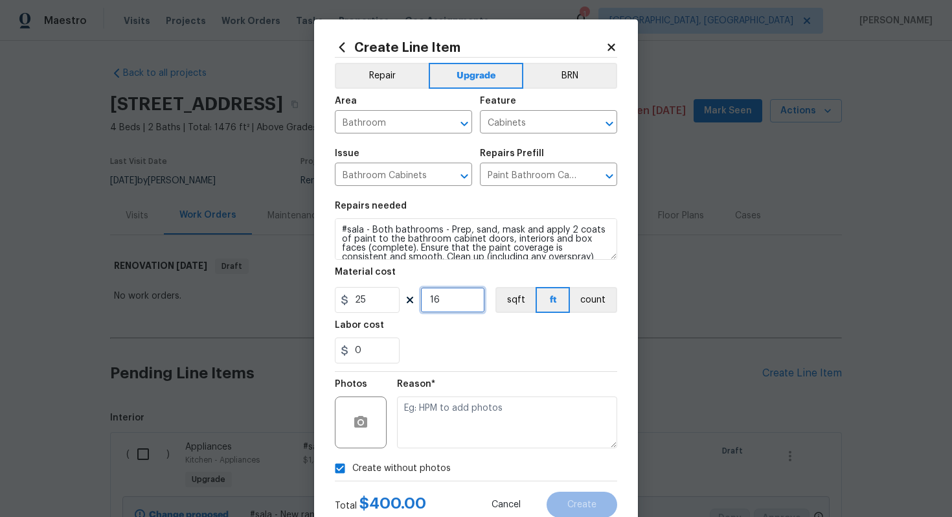
click at [453, 296] on input "16" at bounding box center [452, 300] width 65 height 26
type input "32"
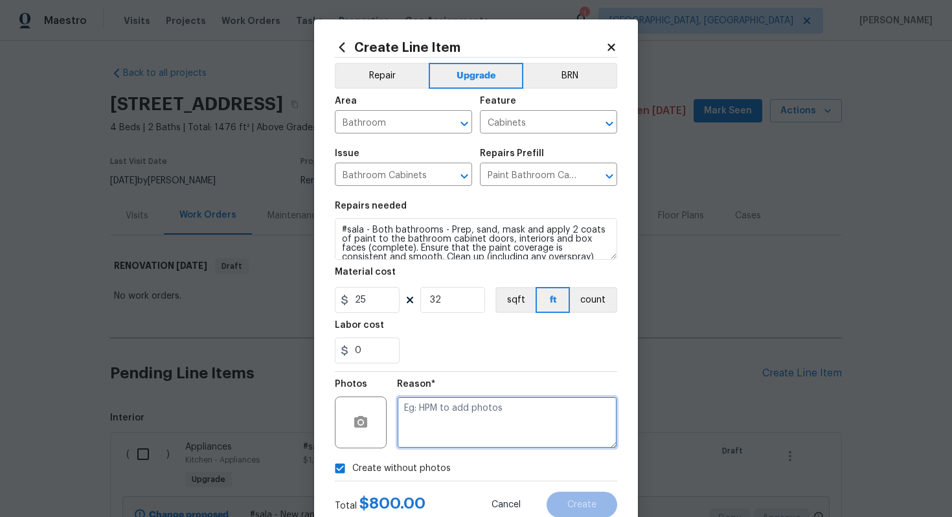
click at [440, 443] on textarea at bounding box center [507, 422] width 220 height 52
type textarea "n/a"
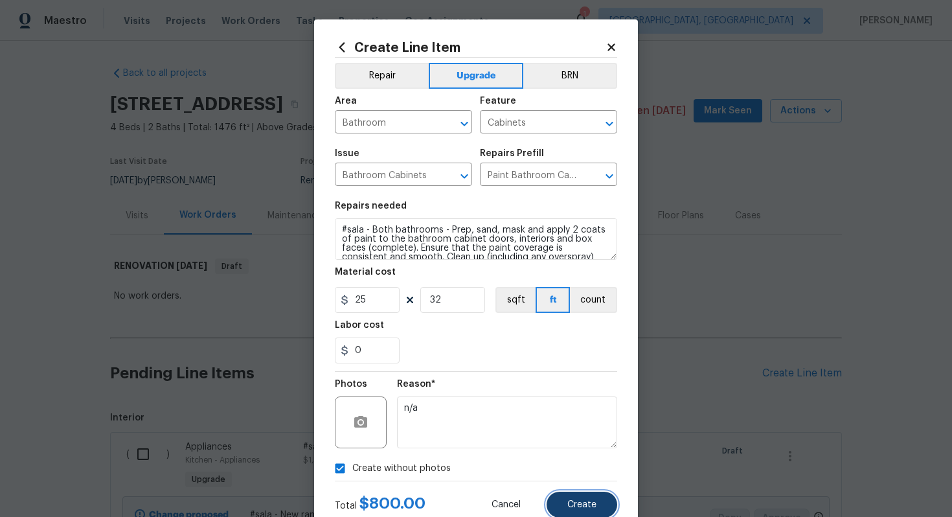
click at [583, 509] on span "Create" at bounding box center [581, 505] width 29 height 10
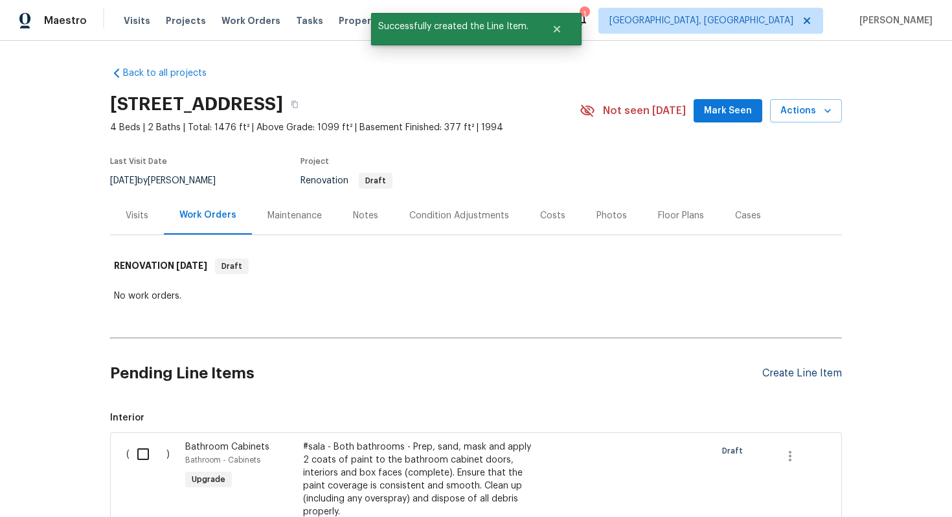
click at [781, 368] on div "Create Line Item" at bounding box center [802, 373] width 80 height 12
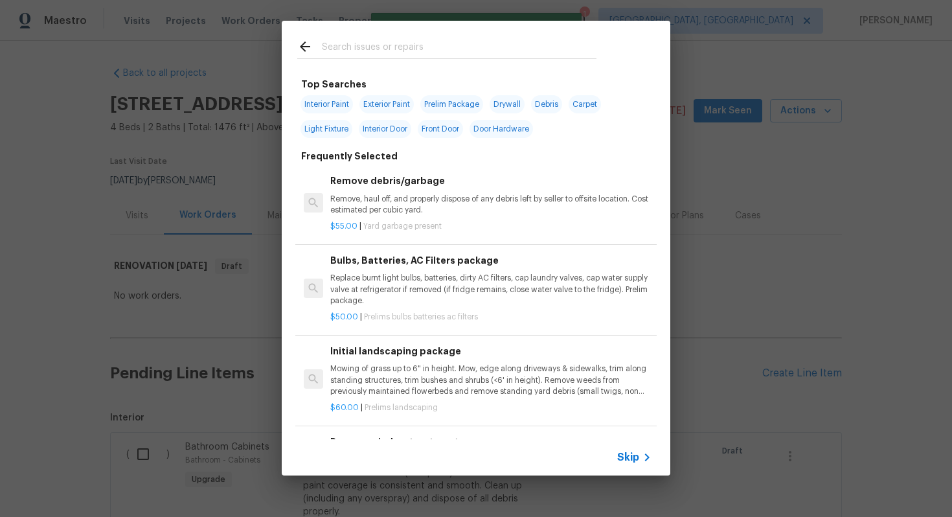
click at [629, 451] on span "Skip" at bounding box center [628, 457] width 22 height 13
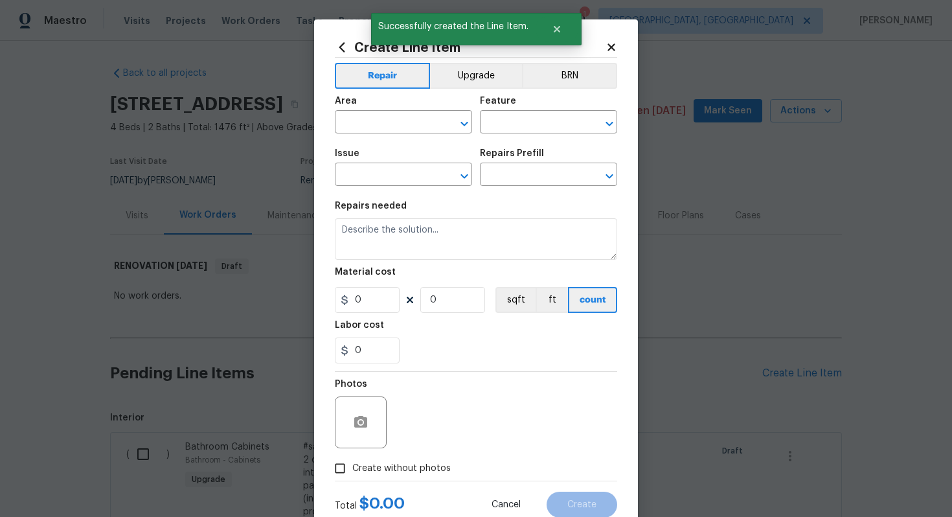
click at [457, 56] on div "Create Line Item Repair Upgrade BRN Area ​ Feature ​ Issue ​ Repairs Prefill ​ …" at bounding box center [476, 278] width 282 height 477
click at [457, 71] on button "Upgrade" at bounding box center [476, 76] width 93 height 26
click at [390, 122] on input "text" at bounding box center [385, 123] width 101 height 20
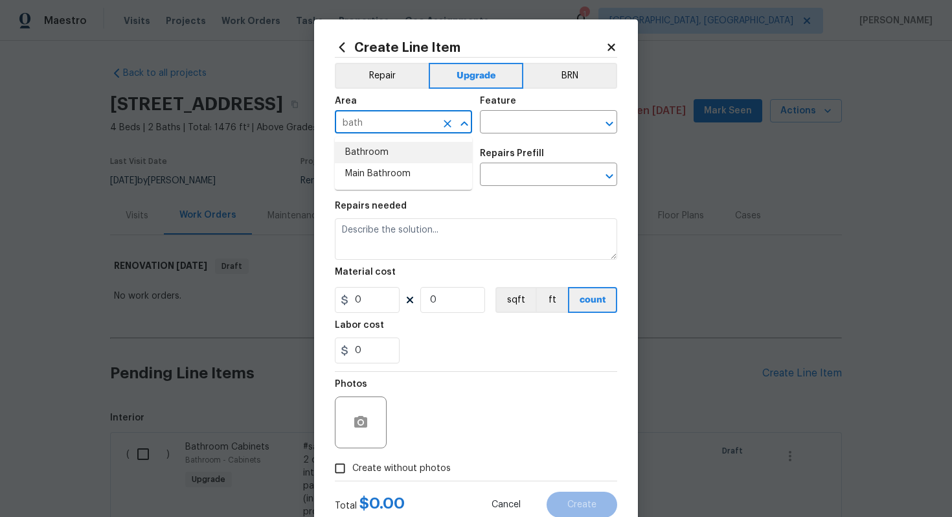
click at [377, 152] on li "Bathroom" at bounding box center [403, 152] width 137 height 21
type input "Bathroom"
click at [517, 128] on input "text" at bounding box center [530, 123] width 101 height 20
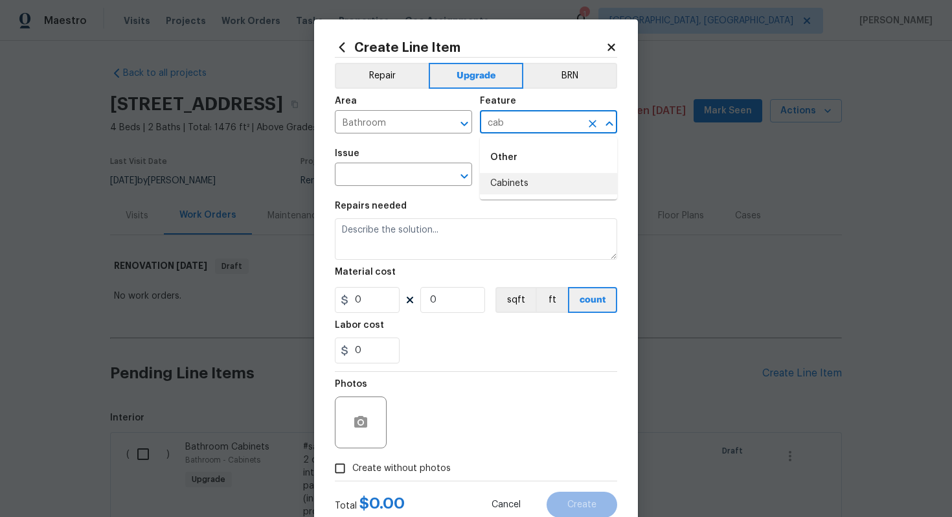
click at [489, 191] on li "Cabinets" at bounding box center [548, 183] width 137 height 21
type input "Cabinets"
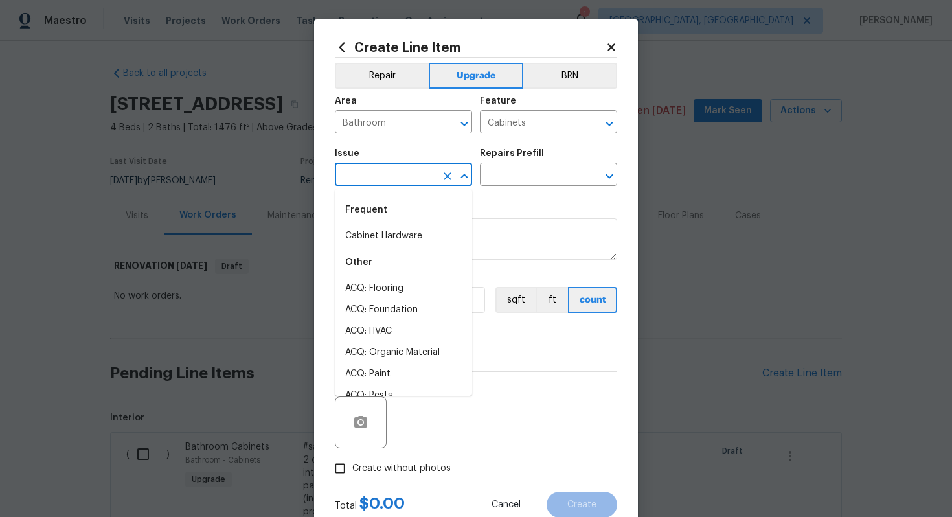
click at [372, 174] on input "text" at bounding box center [385, 176] width 101 height 20
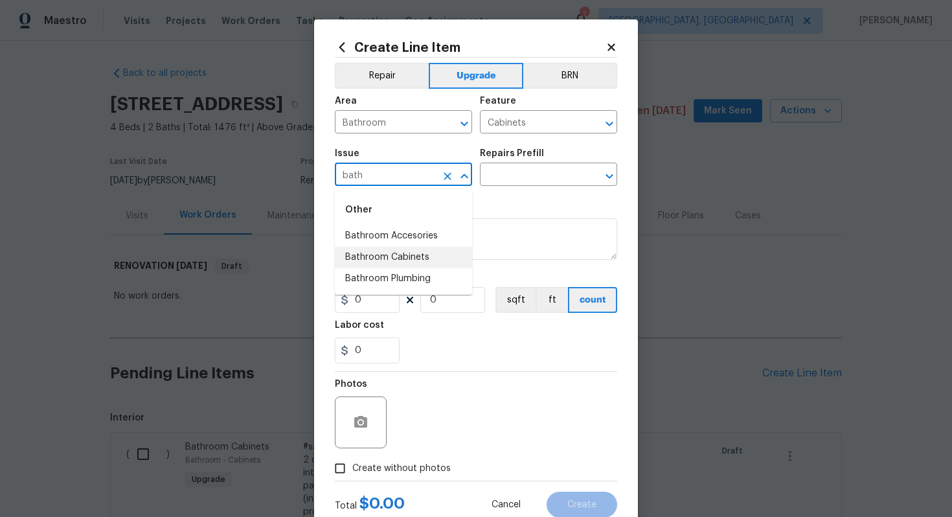
click at [377, 262] on li "Bathroom Cabinets" at bounding box center [403, 257] width 137 height 21
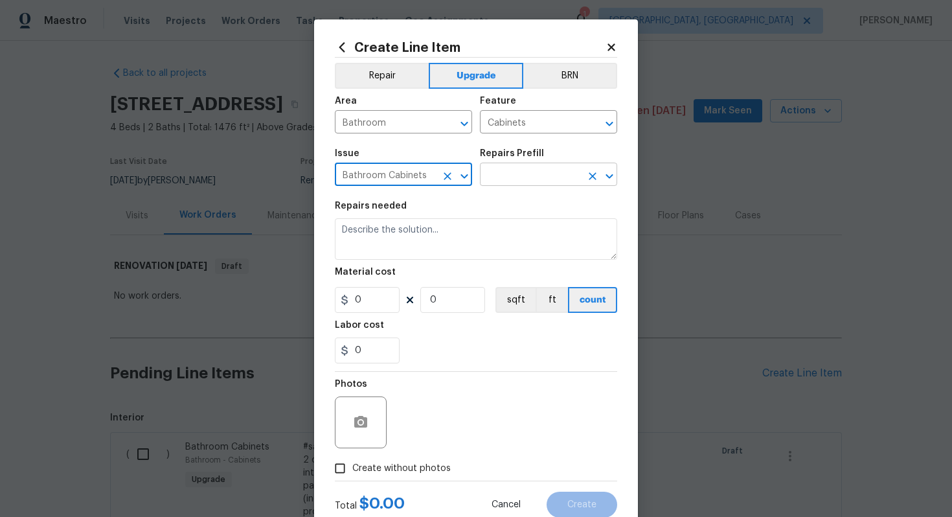
type input "Bathroom Cabinets"
click at [495, 180] on input "text" at bounding box center [530, 176] width 101 height 20
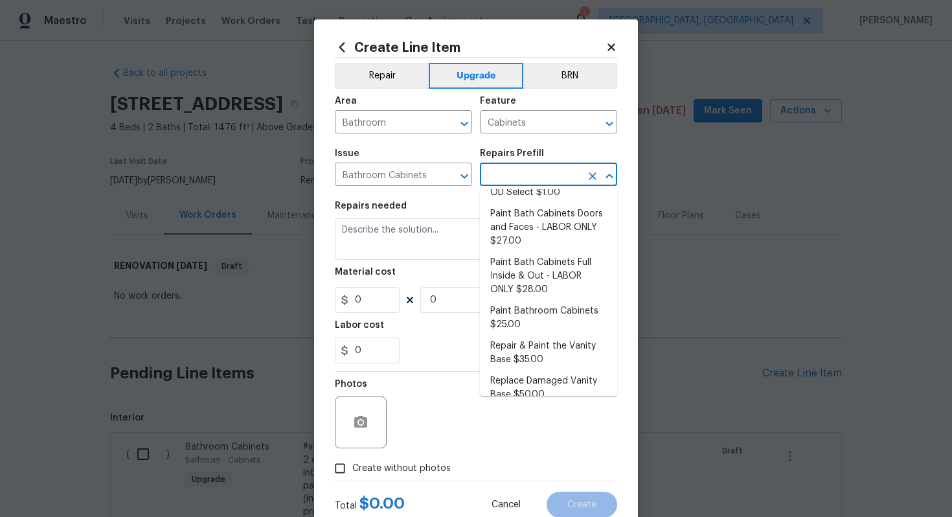
scroll to position [188, 0]
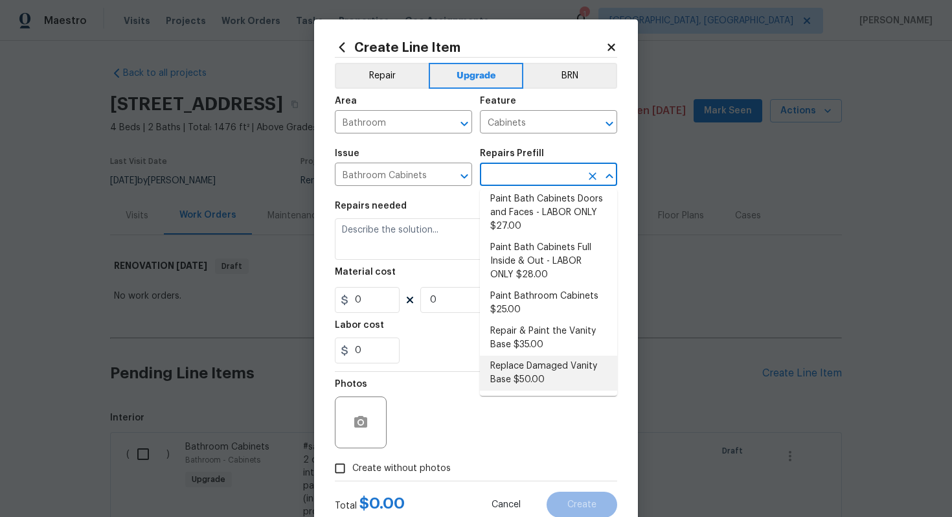
click at [504, 383] on li "Replace Damaged Vanity Base $50.00" at bounding box center [548, 372] width 137 height 35
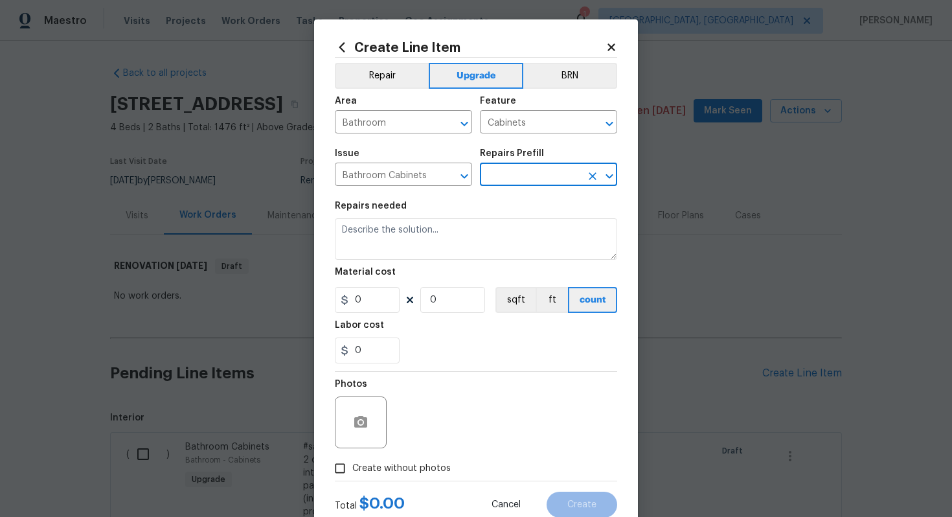
type input "Replace Damaged Vanity Base $50.00"
type textarea "Remove the existing/damage cabinet base and replace with new. Ensure that the n…"
type input "50"
type input "1"
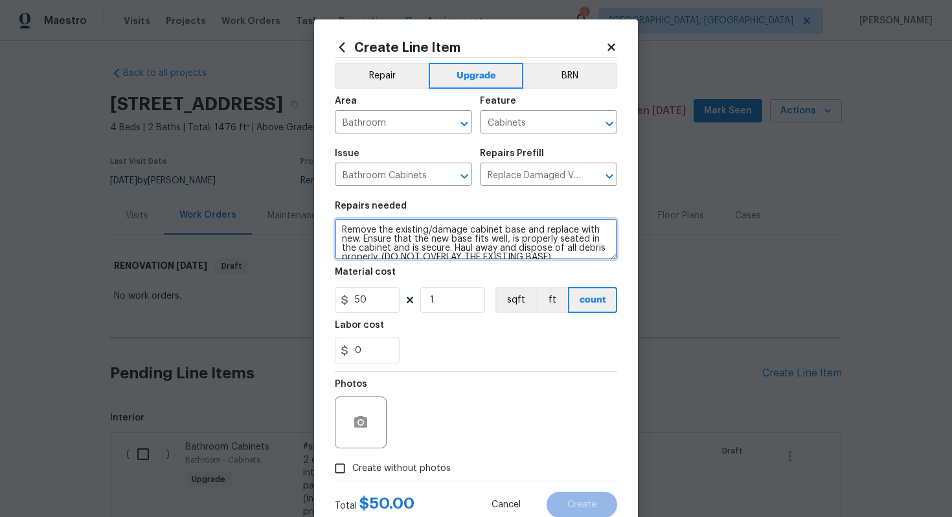
click at [340, 227] on textarea "Remove the existing/damage cabinet base and replace with new. Ensure that the n…" at bounding box center [476, 238] width 282 height 41
type textarea "#sala - Remove the existing/damage cabinet base and replace with new. Ensure th…"
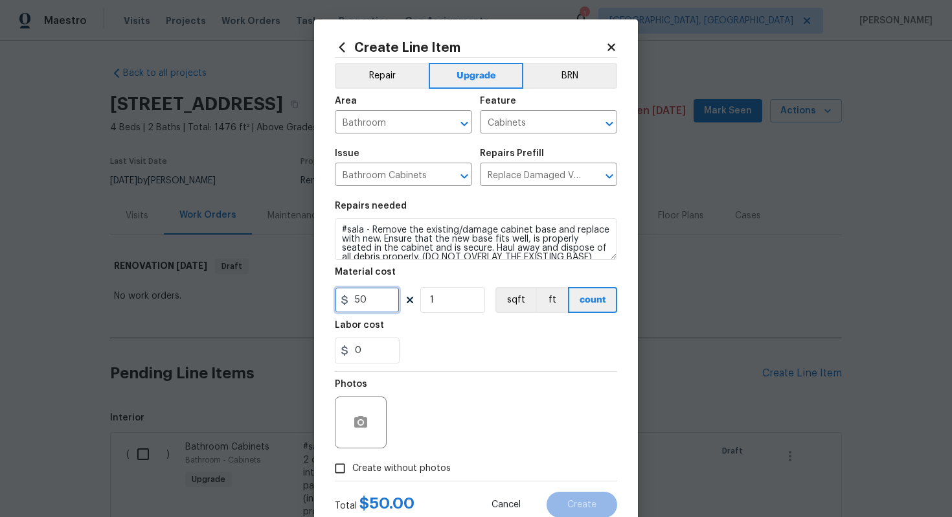
click at [381, 297] on input "50" at bounding box center [367, 300] width 65 height 26
type input "65"
type input "2"
click at [388, 475] on span "Create without photos" at bounding box center [401, 469] width 98 height 14
click at [352, 475] on input "Create without photos" at bounding box center [340, 468] width 25 height 25
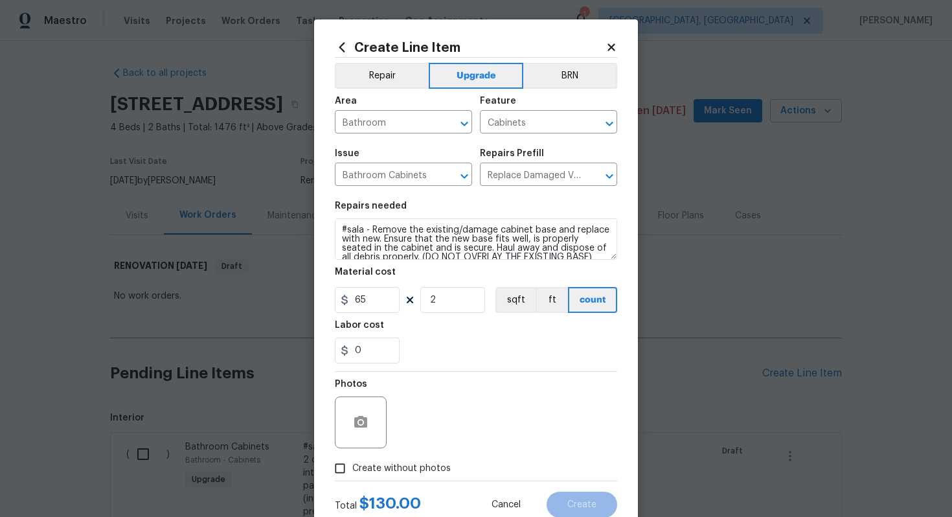
checkbox input "true"
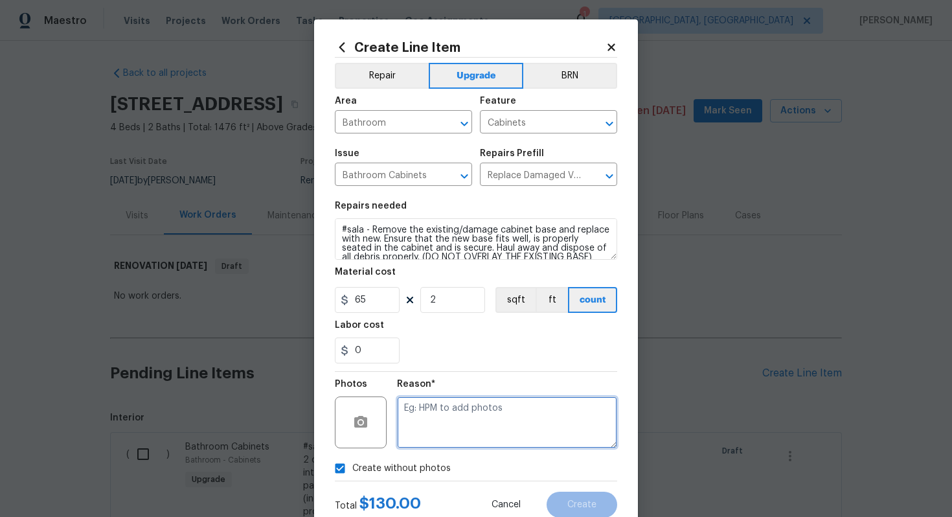
click at [459, 425] on textarea at bounding box center [507, 422] width 220 height 52
type textarea "n/a"
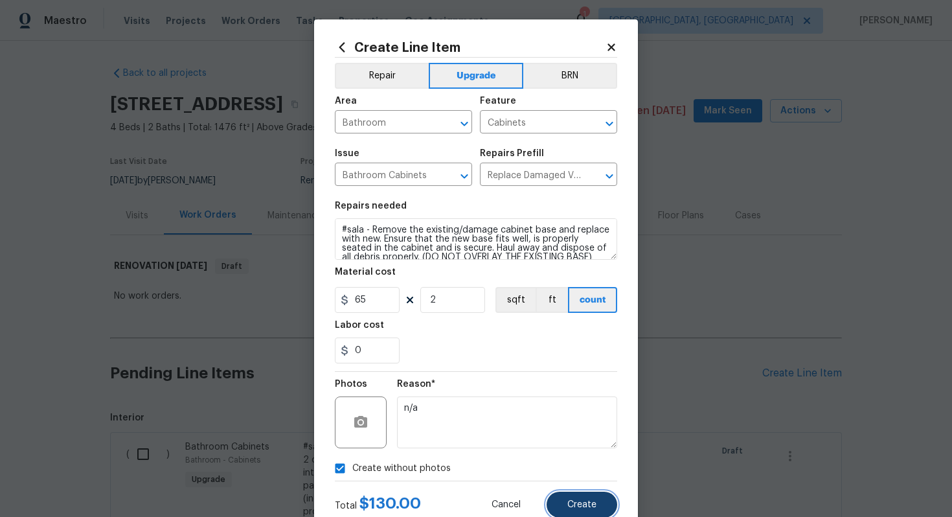
click at [579, 498] on button "Create" at bounding box center [581, 504] width 71 height 26
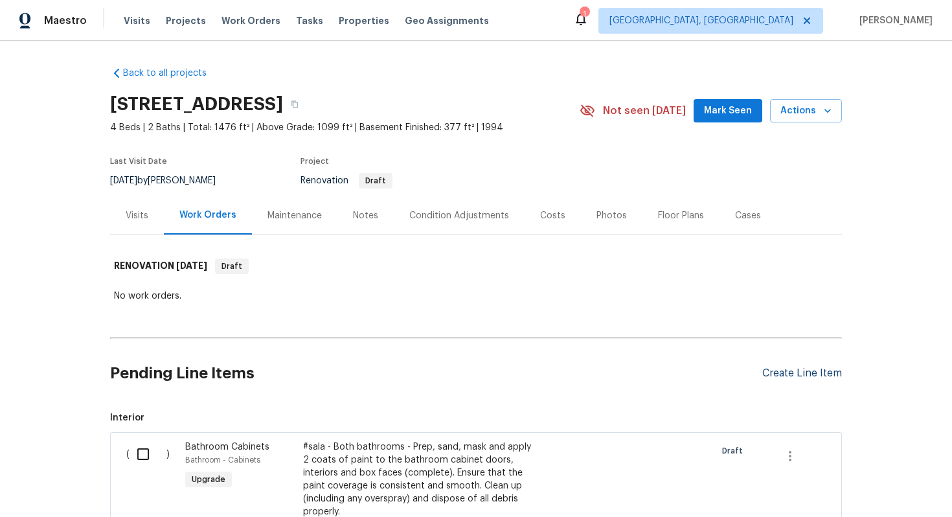
click at [770, 372] on div "Create Line Item" at bounding box center [802, 373] width 80 height 12
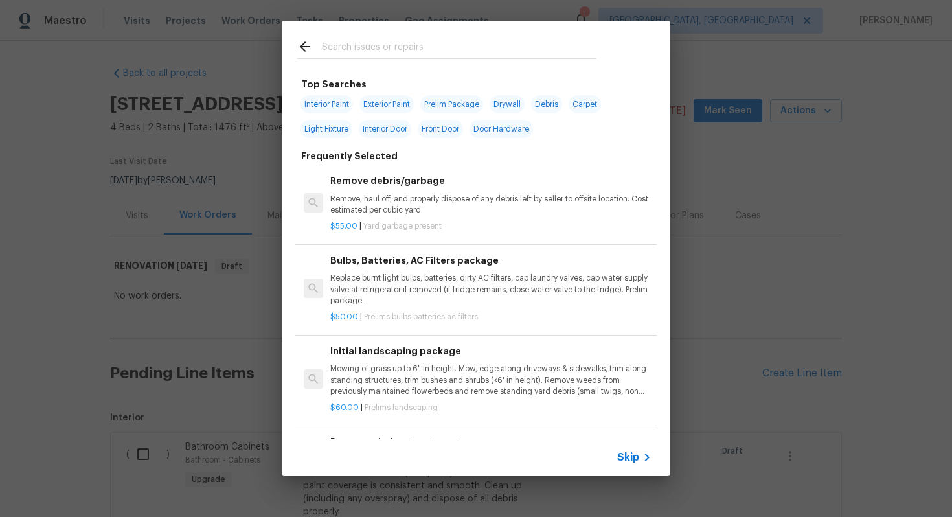
click at [627, 451] on span "Skip" at bounding box center [628, 457] width 22 height 13
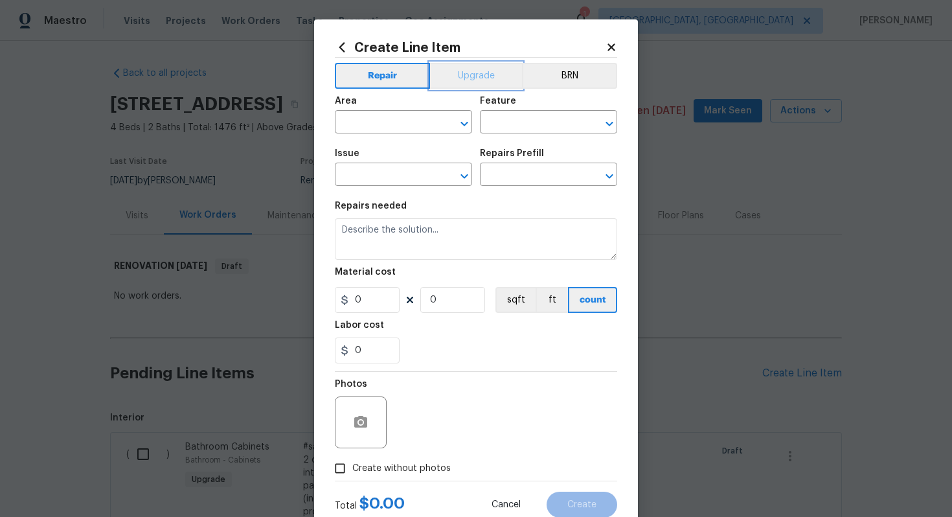
click at [475, 85] on button "Upgrade" at bounding box center [476, 76] width 93 height 26
click at [405, 118] on input "text" at bounding box center [385, 123] width 101 height 20
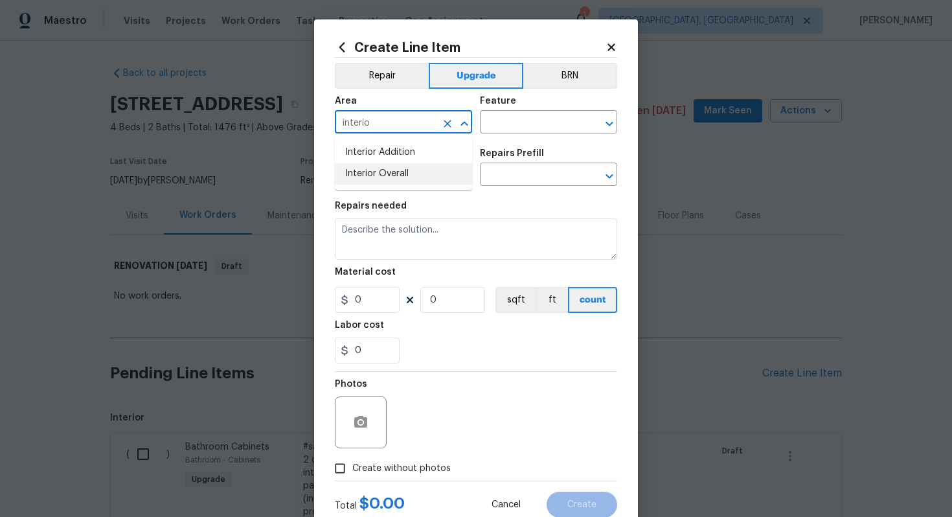
click at [402, 171] on li "Interior Overall" at bounding box center [403, 173] width 137 height 21
type input "Interior Overall"
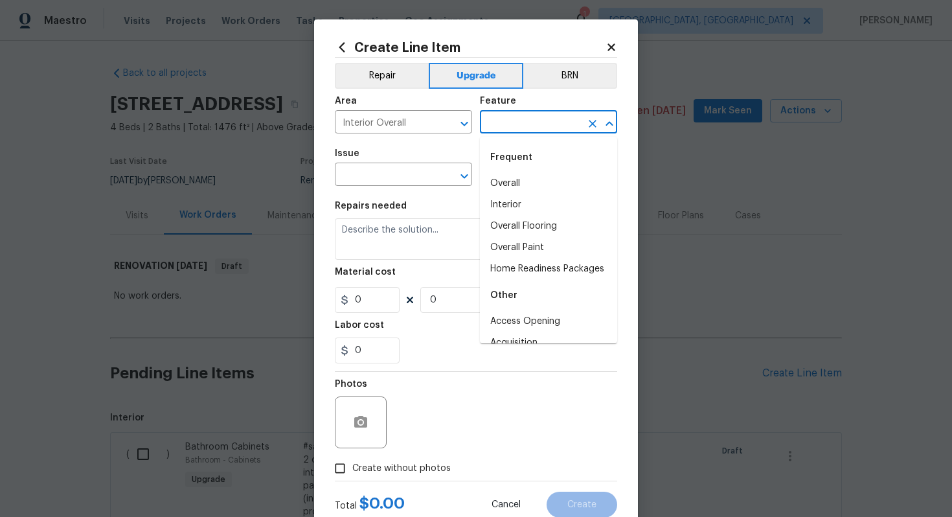
click at [497, 121] on input "text" at bounding box center [530, 123] width 101 height 20
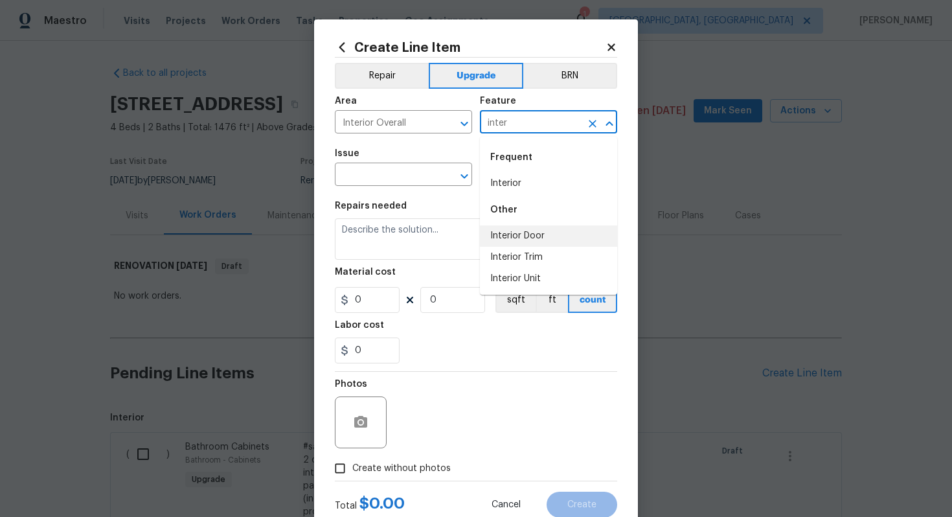
click at [510, 244] on li "Interior Door" at bounding box center [548, 235] width 137 height 21
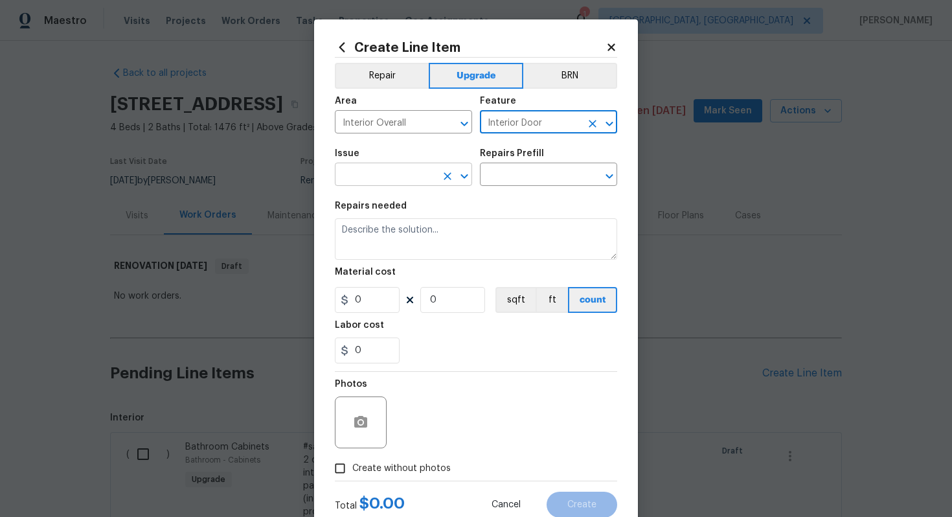
type input "Interior Door"
click at [393, 184] on input "text" at bounding box center [385, 176] width 101 height 20
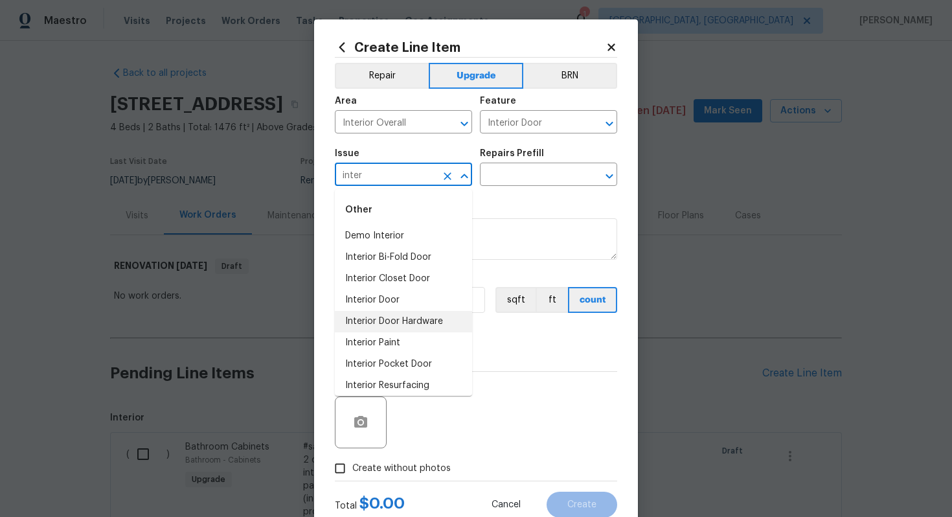
click at [377, 318] on li "Interior Door Hardware" at bounding box center [403, 321] width 137 height 21
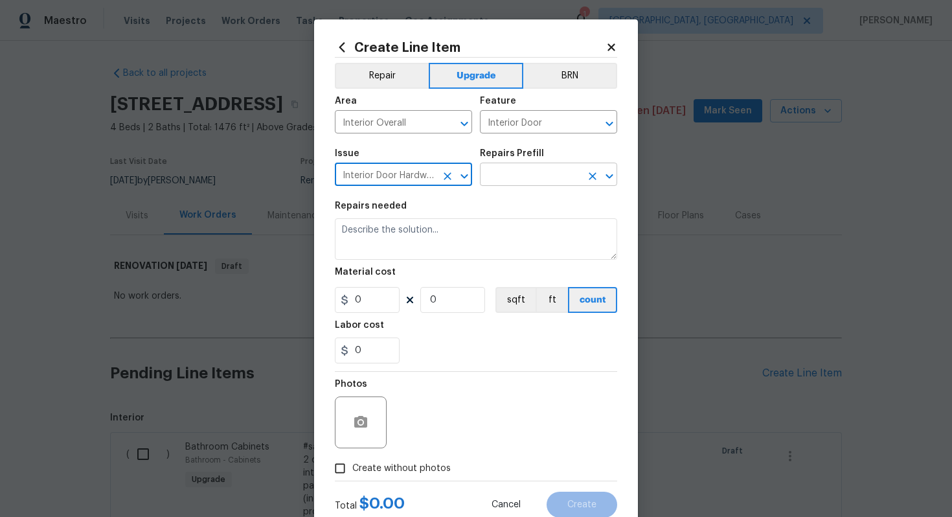
type input "Interior Door Hardware"
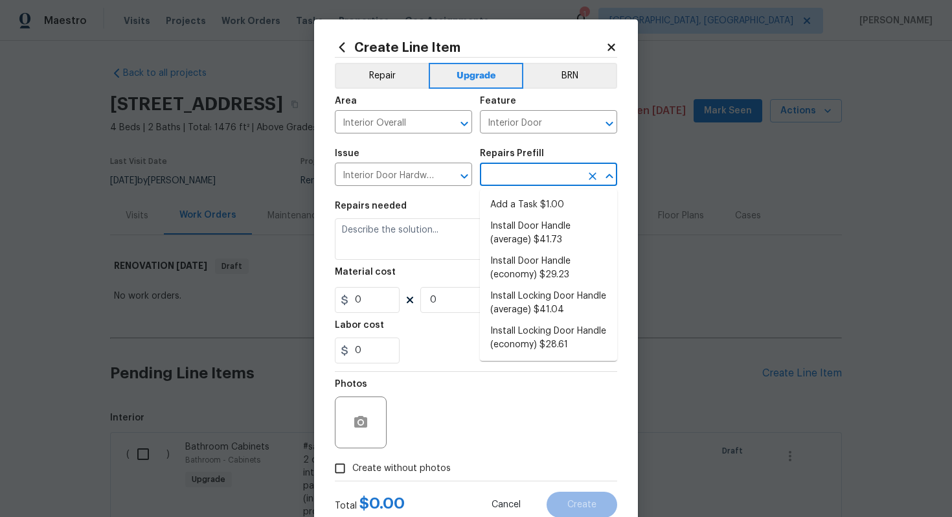
click at [521, 173] on input "text" at bounding box center [530, 176] width 101 height 20
click at [530, 226] on li "Install Door Handle (average) $41.73" at bounding box center [548, 233] width 137 height 35
type input "Install Door Handle (average) $41.73"
type textarea "Remove the existing interior door handle (if present). Install a new (average) …"
type input "41.73"
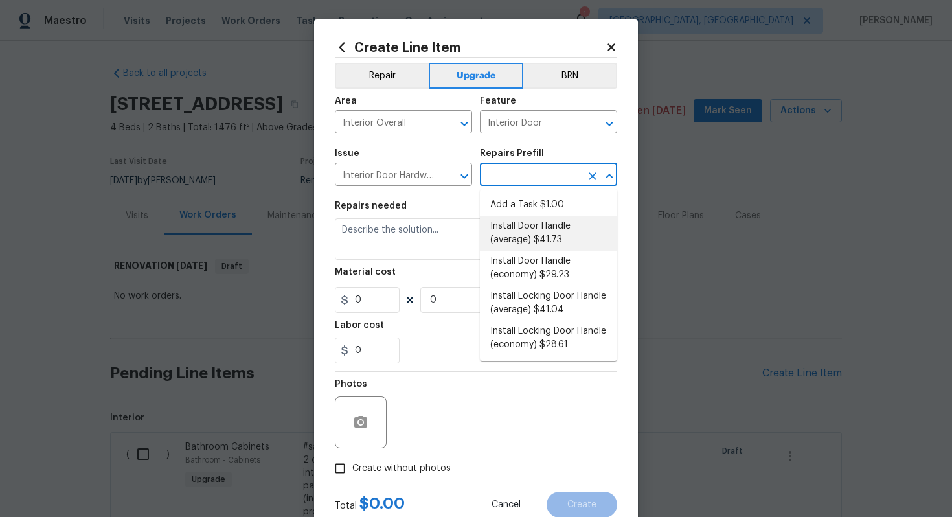
type input "1"
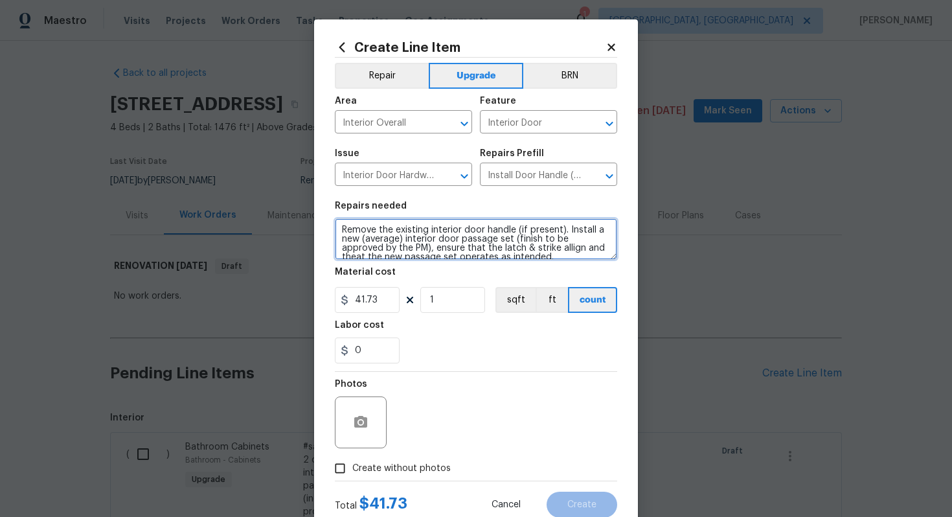
click at [340, 231] on textarea "Remove the existing interior door handle (if present). Install a new (average) …" at bounding box center [476, 238] width 282 height 41
type textarea "#sala - Remove the existing interior door handle (if present). Install a new (a…"
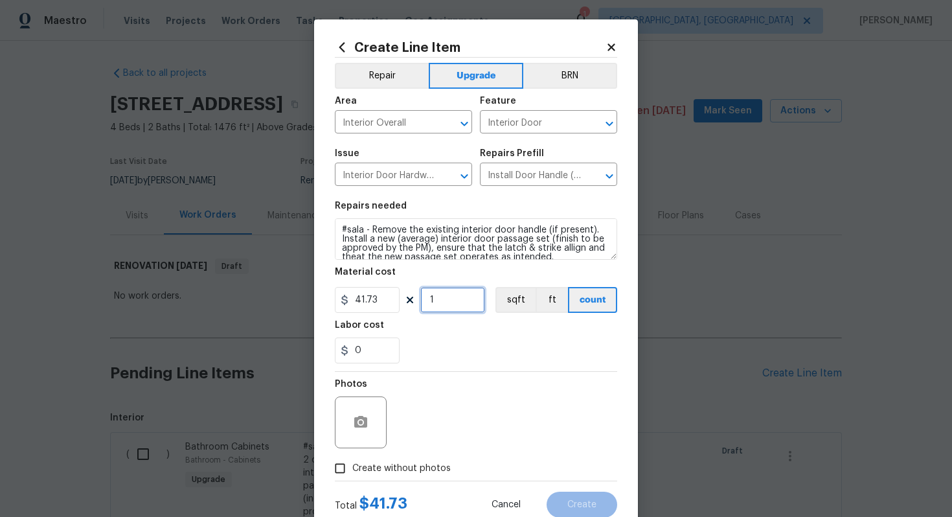
click at [454, 299] on input "1" at bounding box center [452, 300] width 65 height 26
type input "15"
click at [429, 467] on span "Create without photos" at bounding box center [401, 469] width 98 height 14
click at [352, 467] on input "Create without photos" at bounding box center [340, 468] width 25 height 25
checkbox input "true"
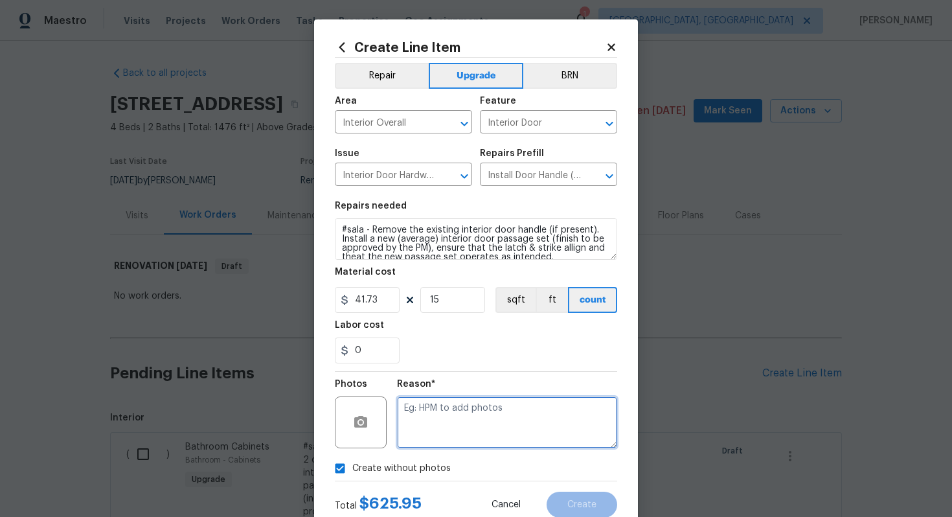
click at [458, 410] on textarea at bounding box center [507, 422] width 220 height 52
type textarea "n/a"
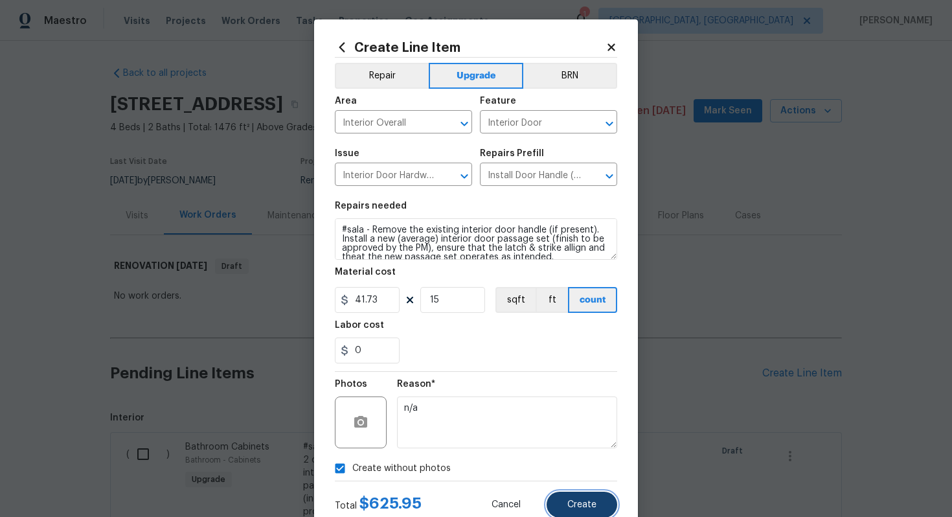
click at [574, 504] on span "Create" at bounding box center [581, 505] width 29 height 10
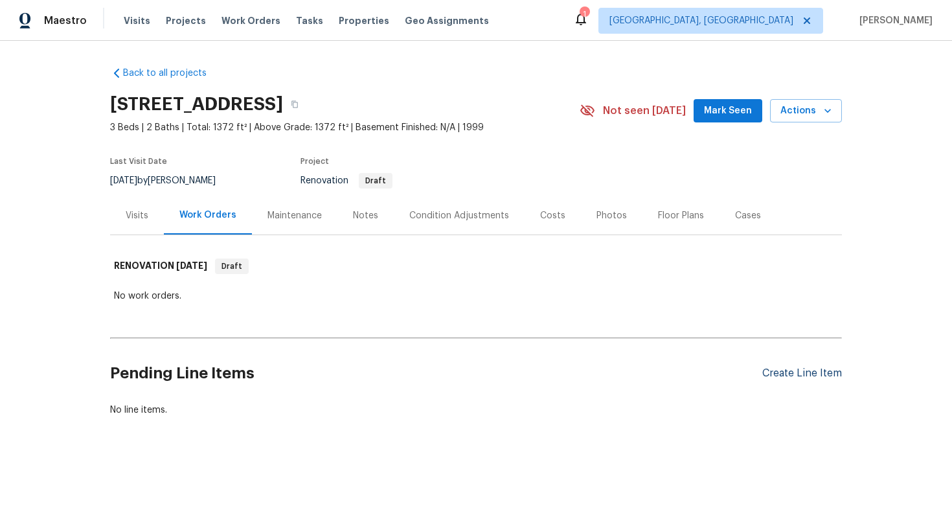
click at [796, 374] on div "Create Line Item" at bounding box center [802, 373] width 80 height 12
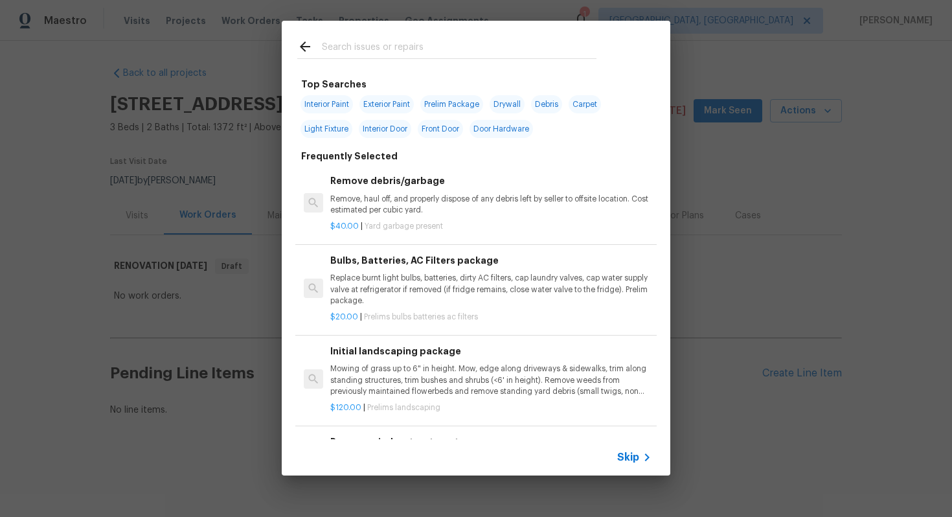
click at [632, 454] on span "Skip" at bounding box center [628, 457] width 22 height 13
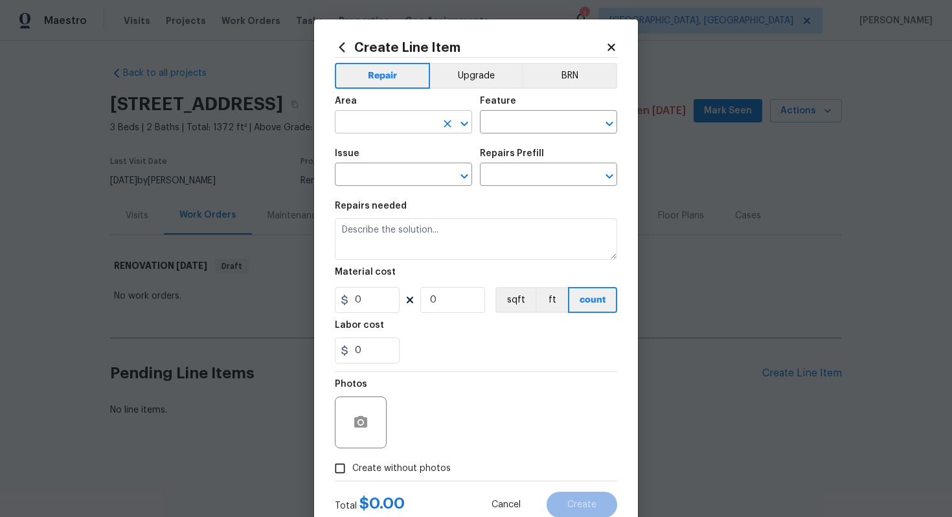
click at [390, 128] on input "text" at bounding box center [385, 123] width 101 height 20
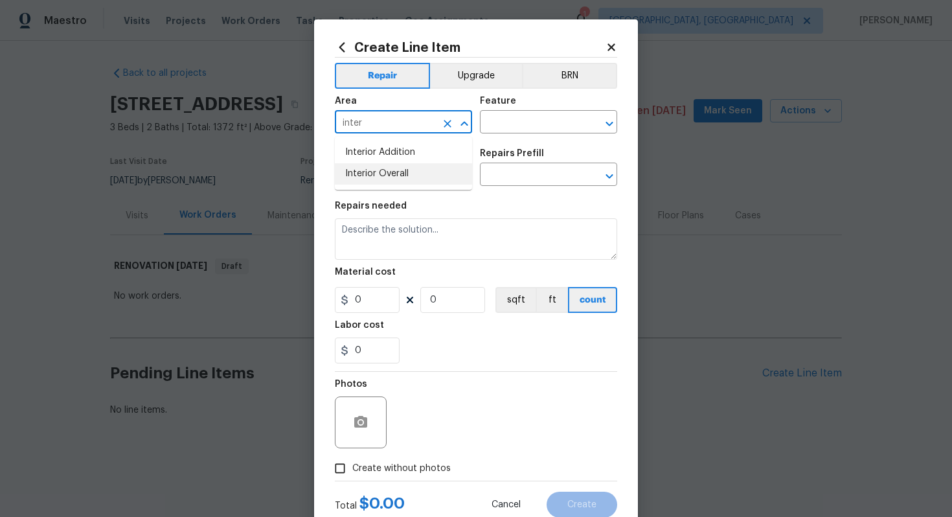
click at [390, 185] on ul "Interior Addition Interior Overall" at bounding box center [403, 163] width 137 height 53
click at [390, 179] on li "Interior Overall" at bounding box center [403, 173] width 137 height 21
type input "Interior Overall"
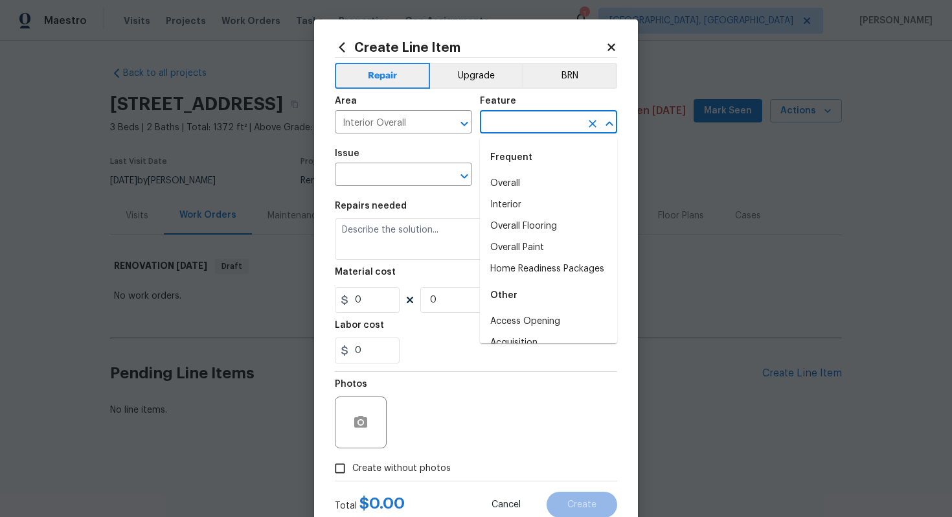
click at [508, 122] on input "text" at bounding box center [530, 123] width 101 height 20
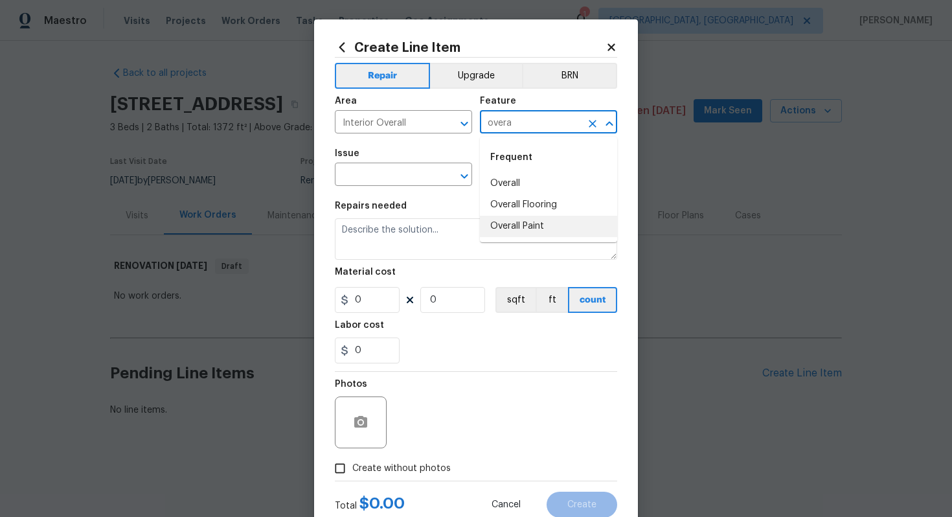
click at [521, 230] on li "Overall Paint" at bounding box center [548, 226] width 137 height 21
type input "Overall Paint"
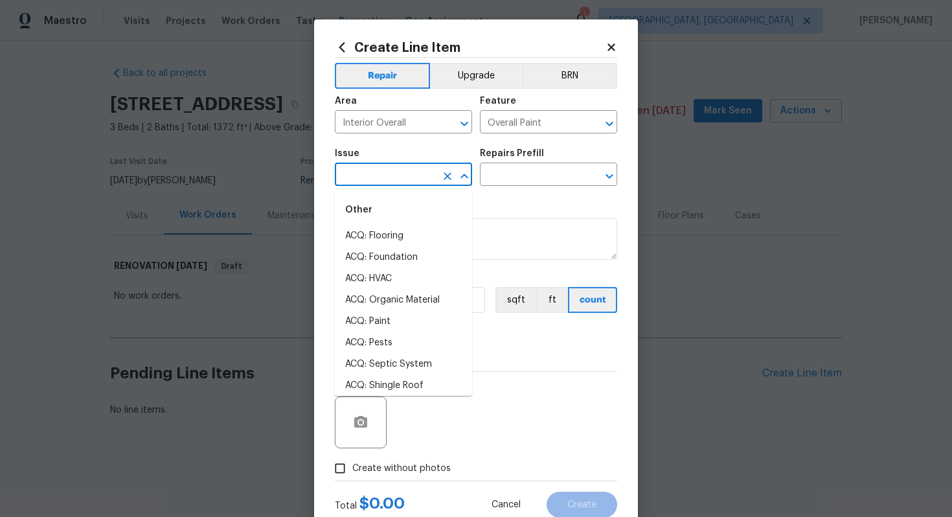
click at [372, 174] on input "text" at bounding box center [385, 176] width 101 height 20
click at [375, 342] on li "Interior Paint" at bounding box center [403, 342] width 137 height 21
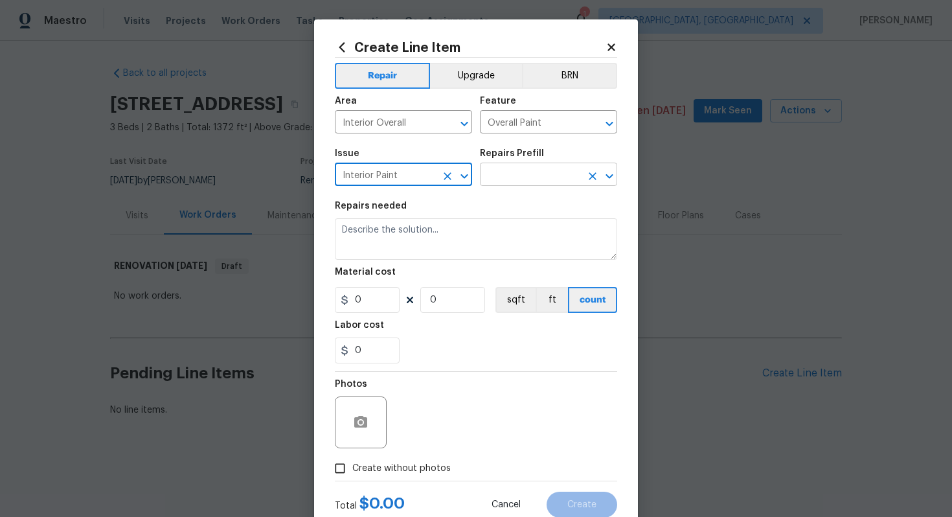
type input "Interior Paint"
click at [515, 174] on input "text" at bounding box center [530, 176] width 101 height 20
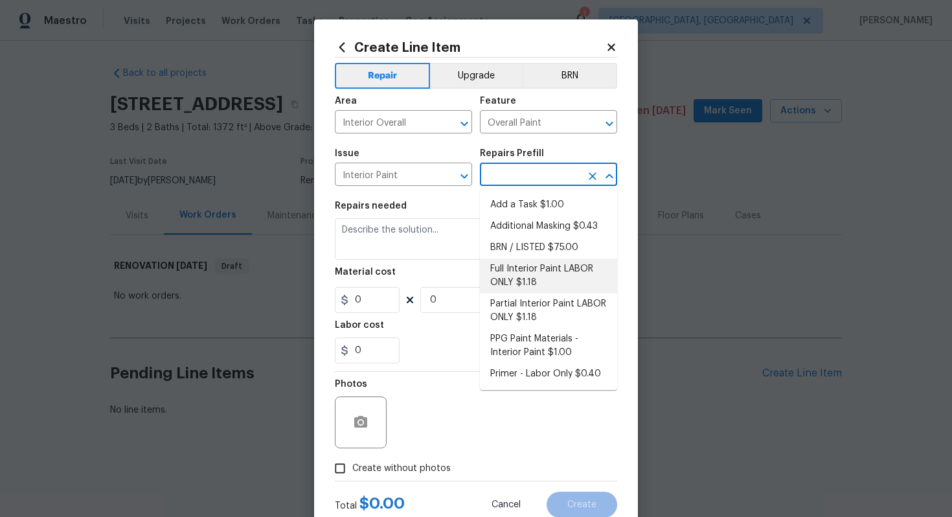
click at [533, 282] on li "Full Interior Paint LABOR ONLY $1.18" at bounding box center [548, 275] width 137 height 35
type input "Full Interior Paint LABOR ONLY $1.18"
type textarea "Full Interior paint - (walls, ceilings, trim, and doors) - PAINT PROVIDED BY OP…"
type input "1.18"
type input "1"
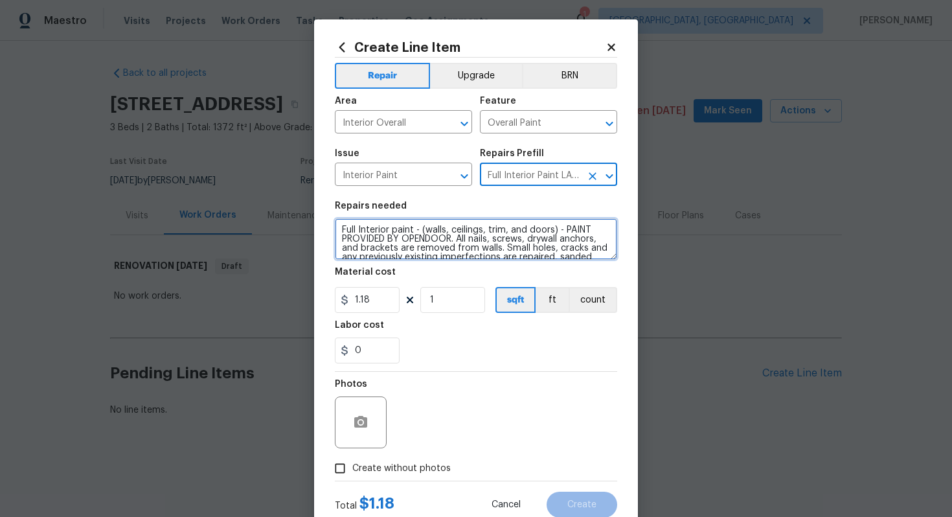
click at [339, 228] on textarea "Full Interior paint - (walls, ceilings, trim, and doors) - PAINT PROVIDED BY OP…" at bounding box center [476, 238] width 282 height 41
type textarea "#sala - Full Interior paint - (walls, ceilings, trim, and doors) - PAINT PROVID…"
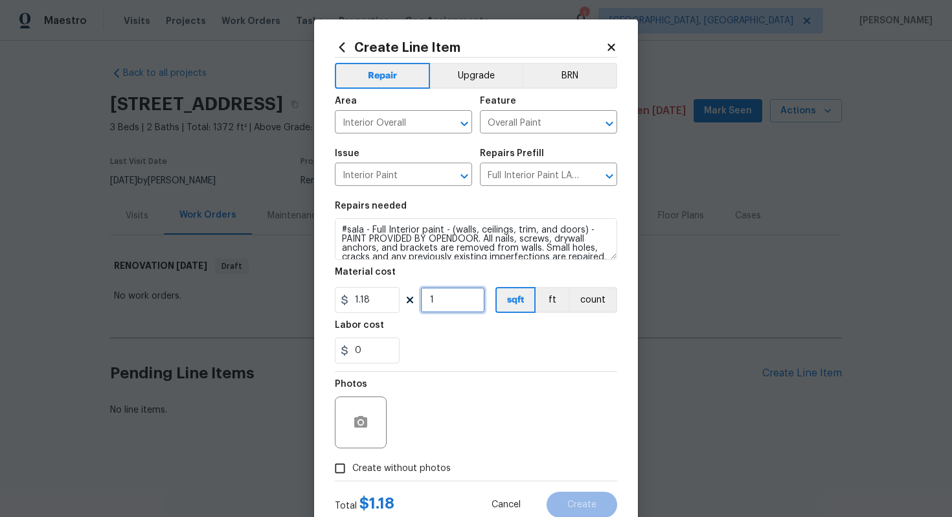
click at [467, 308] on input "1" at bounding box center [452, 300] width 65 height 26
type input "1372"
click at [381, 464] on span "Create without photos" at bounding box center [401, 469] width 98 height 14
click at [352, 464] on input "Create without photos" at bounding box center [340, 468] width 25 height 25
checkbox input "true"
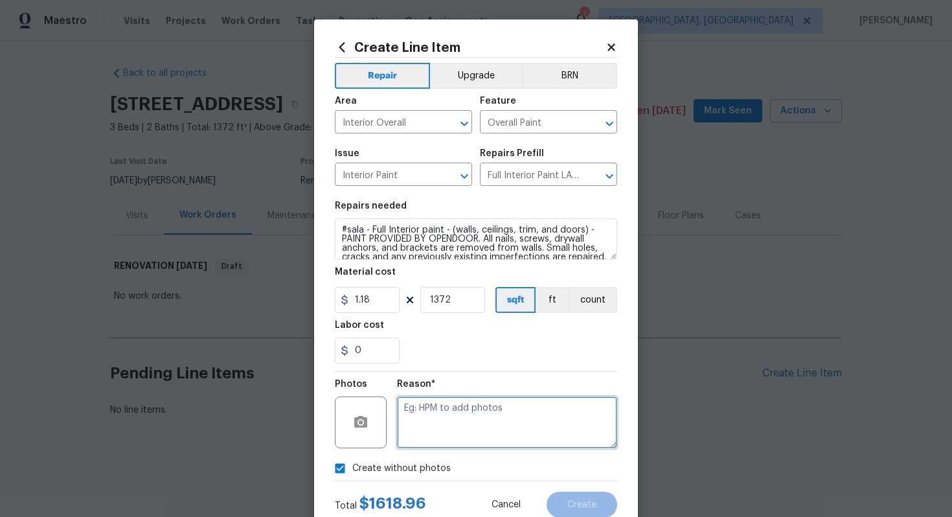
click at [488, 412] on textarea at bounding box center [507, 422] width 220 height 52
type textarea "n/a"
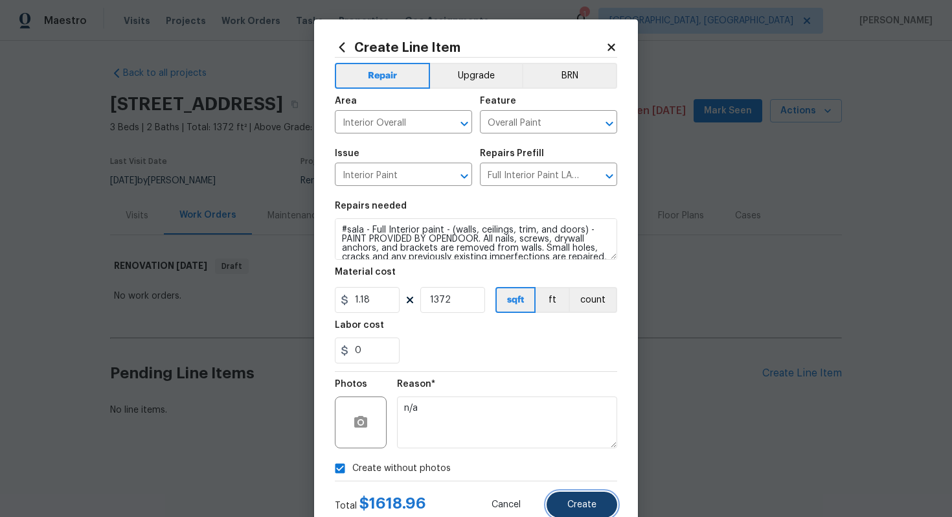
click at [592, 516] on button "Create" at bounding box center [581, 504] width 71 height 26
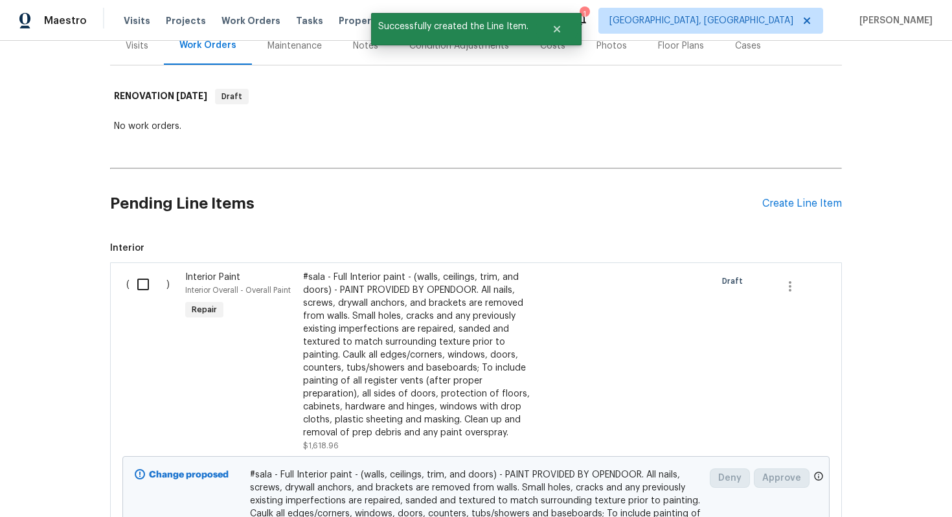
scroll to position [174, 0]
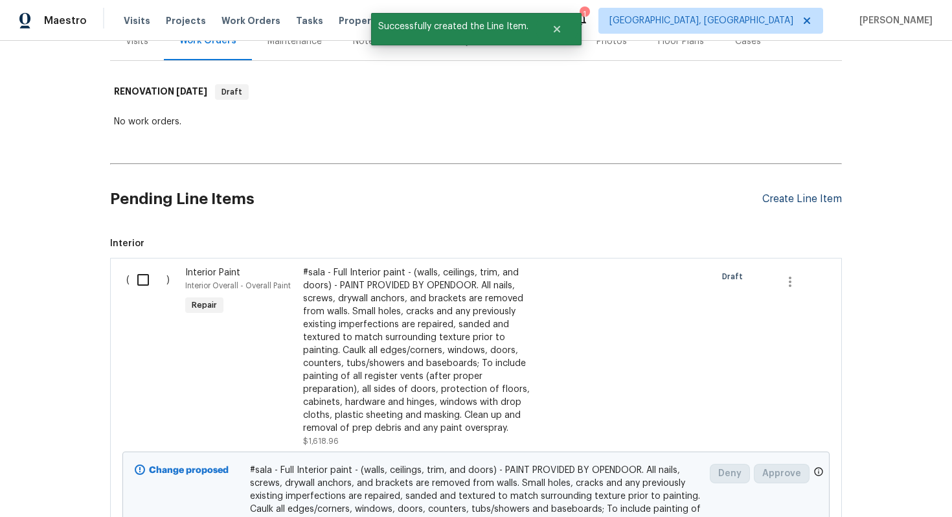
click at [787, 202] on div "Create Line Item" at bounding box center [802, 199] width 80 height 12
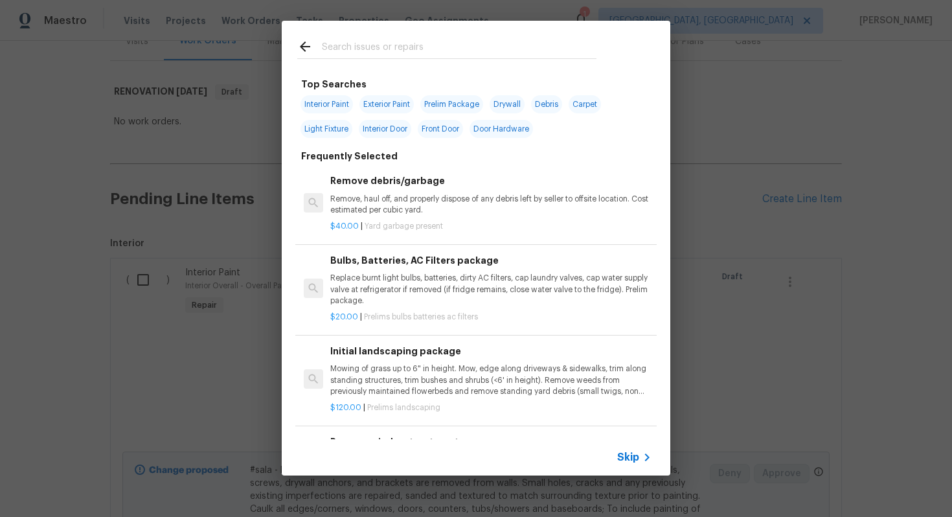
click at [629, 460] on span "Skip" at bounding box center [628, 457] width 22 height 13
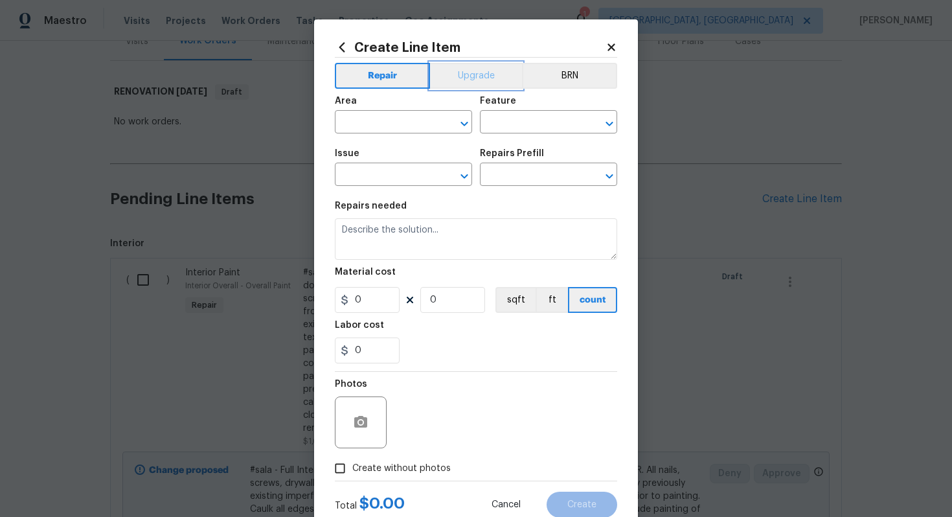
click at [464, 80] on button "Upgrade" at bounding box center [476, 76] width 93 height 26
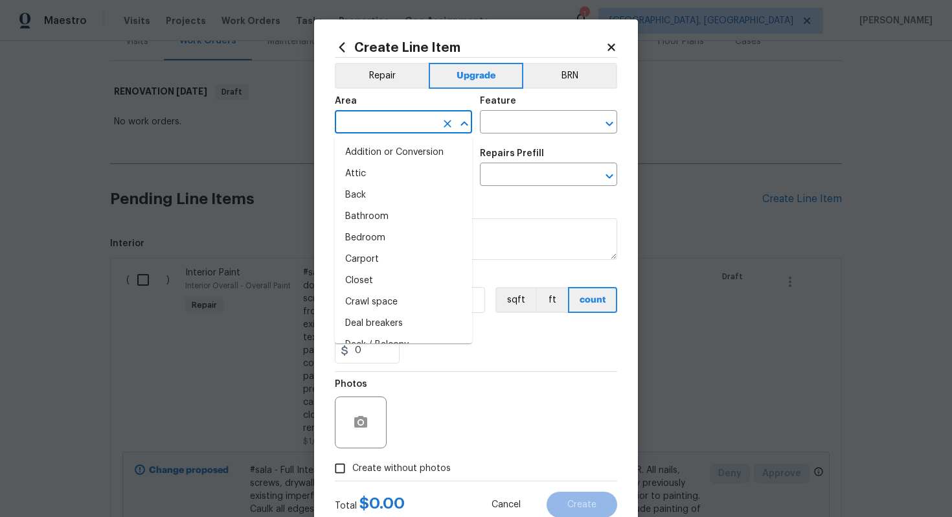
click at [377, 119] on input "text" at bounding box center [385, 123] width 101 height 20
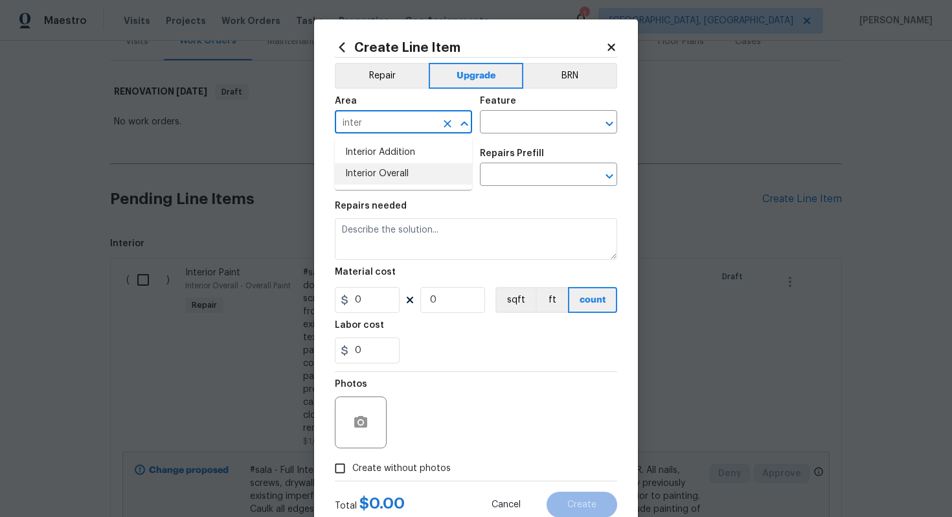
click at [385, 183] on li "Interior Overall" at bounding box center [403, 173] width 137 height 21
type input "Interior Overall"
click at [528, 131] on input "text" at bounding box center [530, 123] width 101 height 20
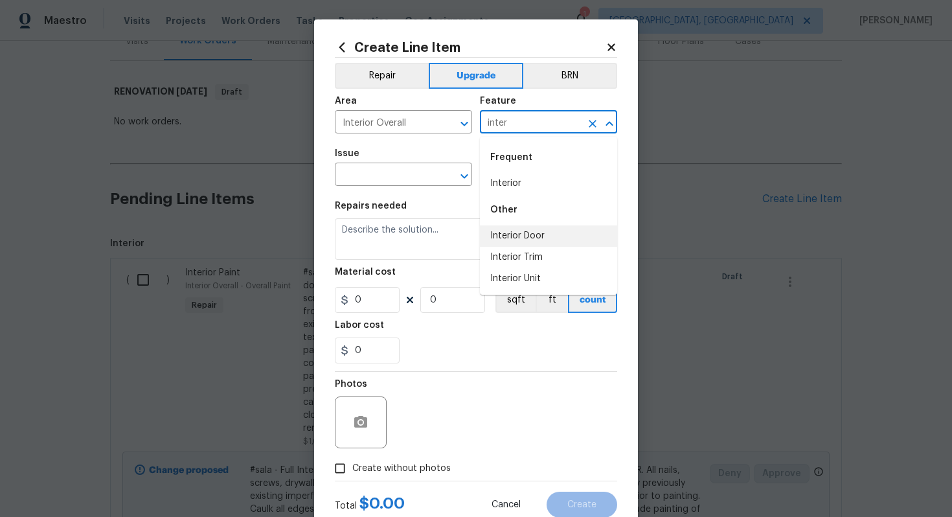
click at [526, 233] on li "Interior Door" at bounding box center [548, 235] width 137 height 21
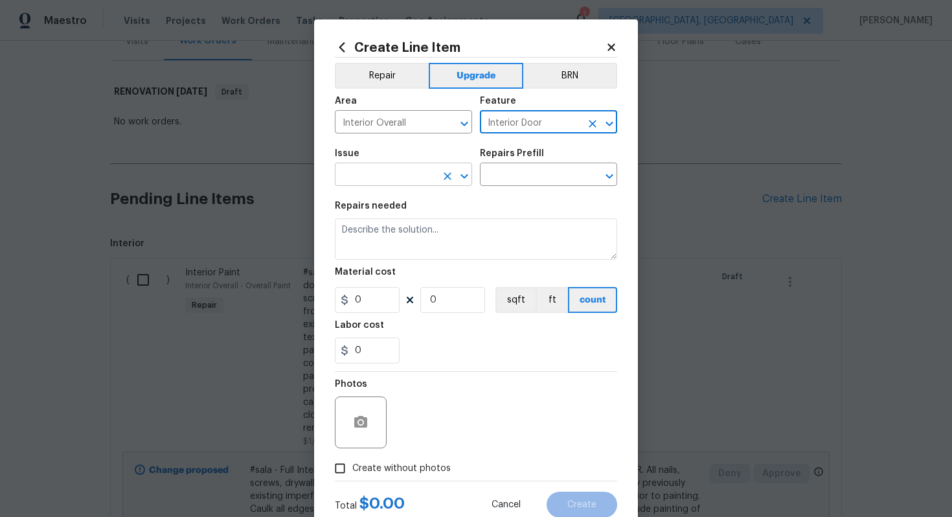
type input "Interior Door"
click at [398, 184] on input "text" at bounding box center [385, 176] width 101 height 20
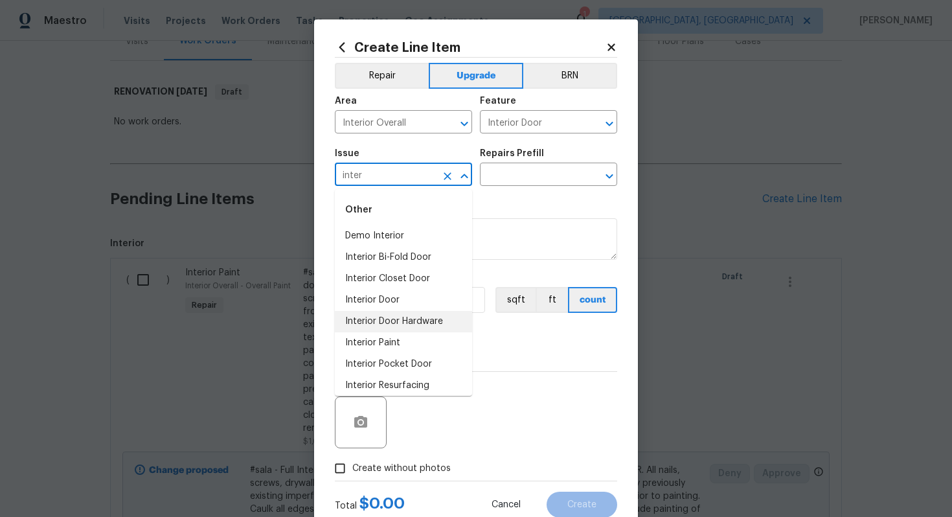
click at [423, 325] on li "Interior Door Hardware" at bounding box center [403, 321] width 137 height 21
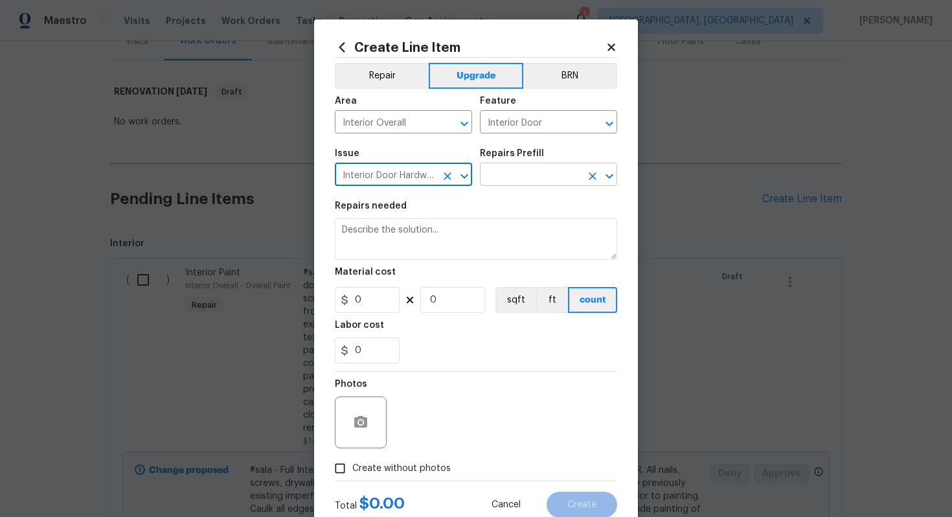
type input "Interior Door Hardware"
click at [533, 181] on input "text" at bounding box center [530, 176] width 101 height 20
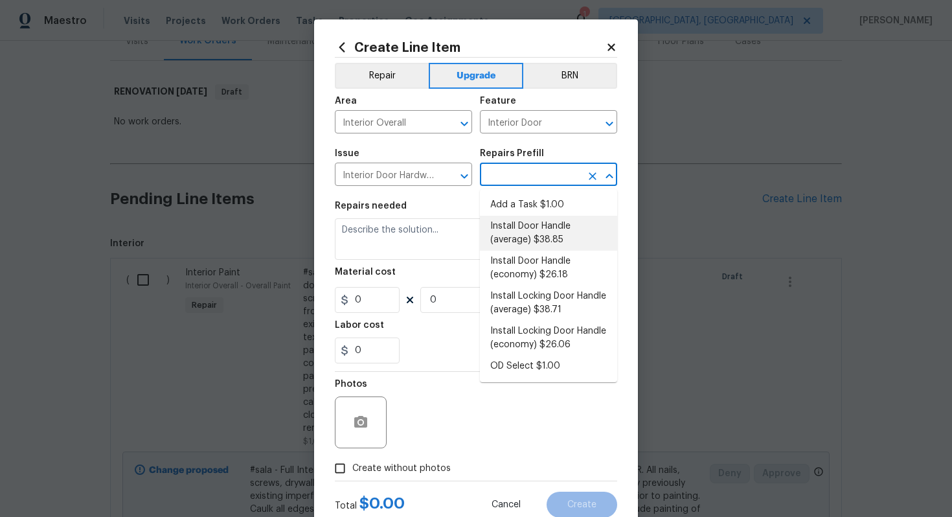
click at [525, 236] on li "Install Door Handle (average) $38.85" at bounding box center [548, 233] width 137 height 35
type input "Install Door Handle (average) $38.85"
type textarea "Remove the existing interior door handle (if present). Install a new (average) …"
type input "38.85"
type input "1"
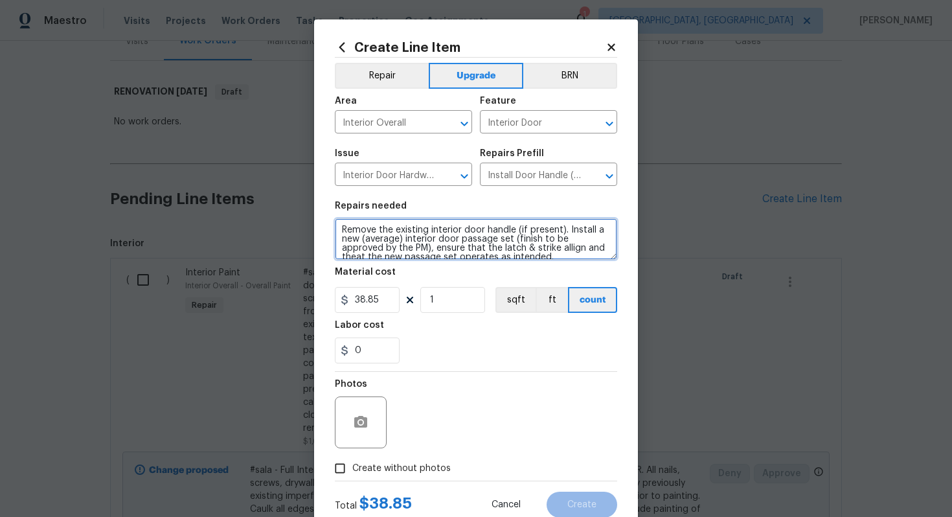
click at [337, 228] on textarea "Remove the existing interior door handle (if present). Install a new (average) …" at bounding box center [476, 238] width 282 height 41
type textarea "#sala - Remove the existing interior door handle (if present). Install a new (a…"
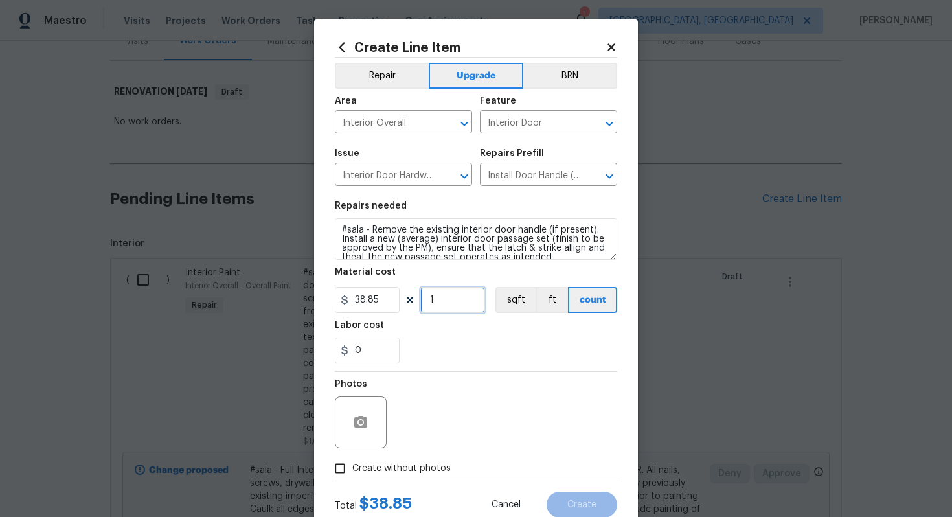
click at [442, 300] on input "1" at bounding box center [452, 300] width 65 height 26
type input "15"
click at [412, 473] on span "Create without photos" at bounding box center [401, 469] width 98 height 14
click at [352, 473] on input "Create without photos" at bounding box center [340, 468] width 25 height 25
checkbox input "true"
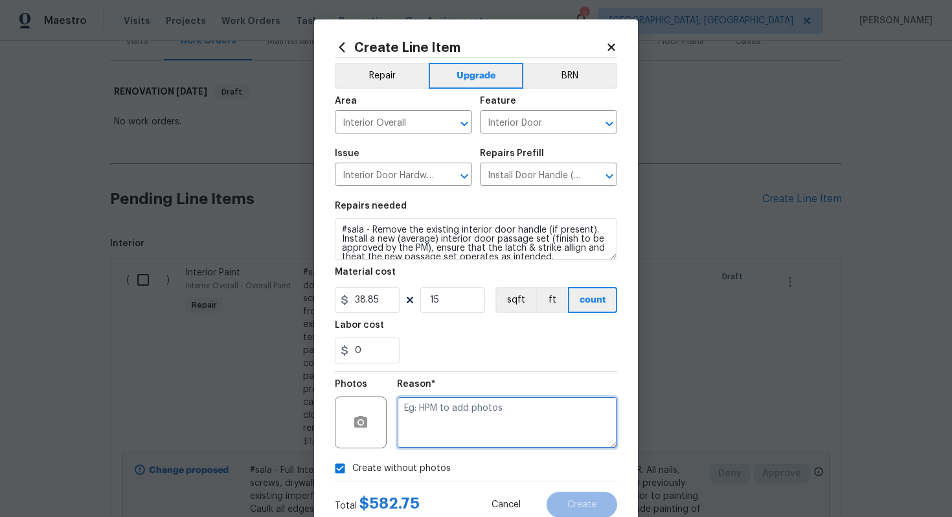
click at [459, 434] on textarea at bounding box center [507, 422] width 220 height 52
type textarea "n/a"
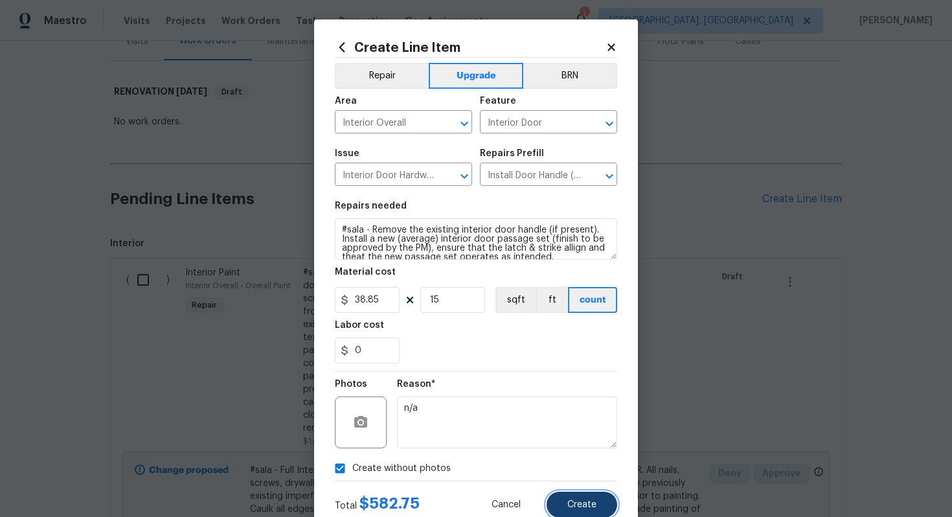
click at [583, 508] on span "Create" at bounding box center [581, 505] width 29 height 10
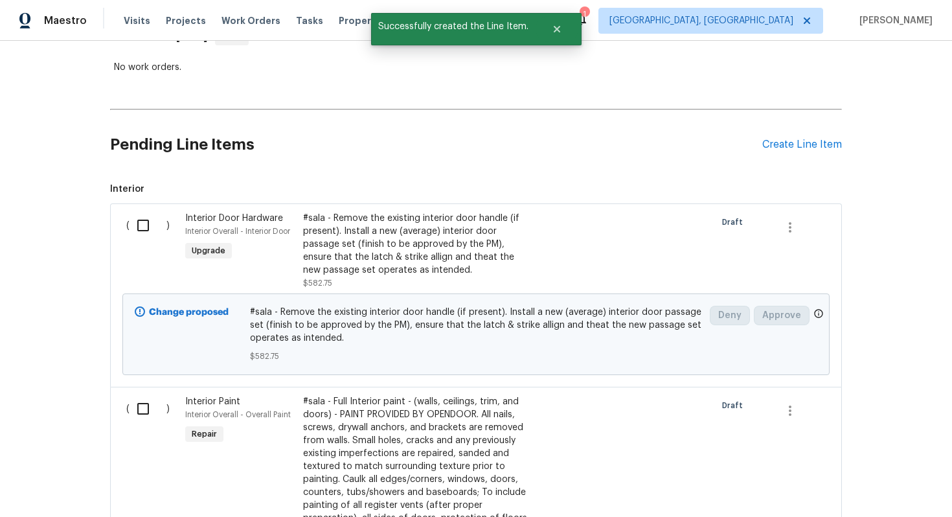
scroll to position [237, 0]
